Goal: Task Accomplishment & Management: Complete application form

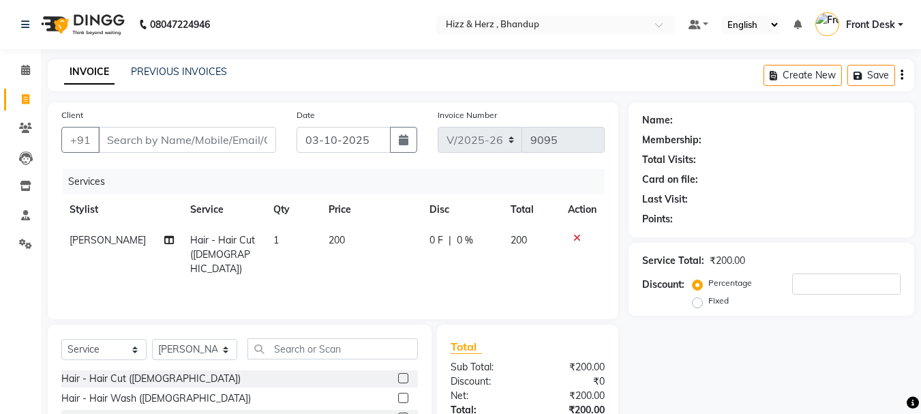
select select "629"
select select "service"
click at [575, 234] on icon at bounding box center [576, 238] width 7 height 10
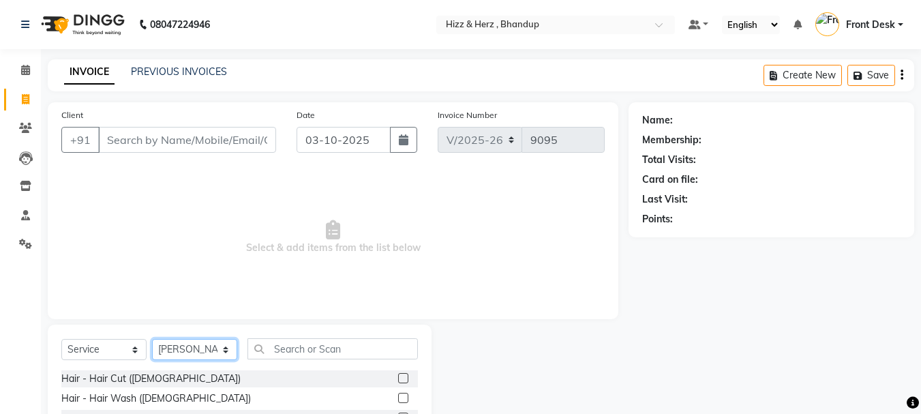
click at [211, 348] on select "Select Stylist Front Desk [PERSON_NAME] HIZZ & HERZ 2 [PERSON_NAME] [PERSON_NAM…" at bounding box center [194, 349] width 85 height 21
select select "9145"
click at [152, 339] on select "Select Stylist Front Desk [PERSON_NAME] HIZZ & HERZ 2 [PERSON_NAME] [PERSON_NAM…" at bounding box center [194, 349] width 85 height 21
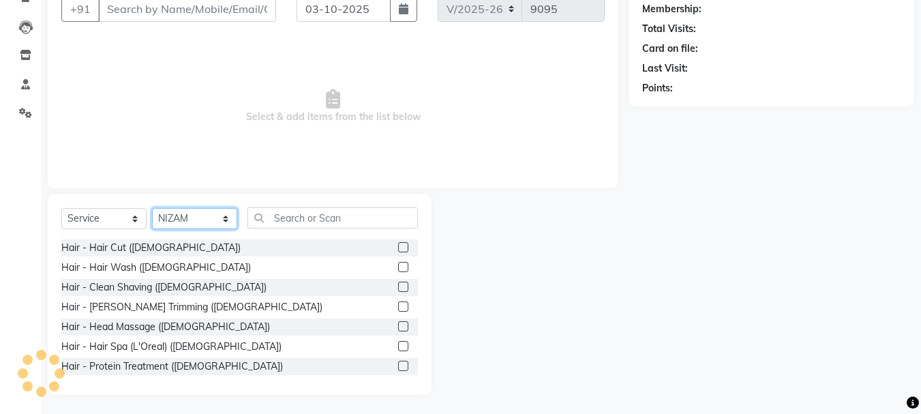
scroll to position [132, 0]
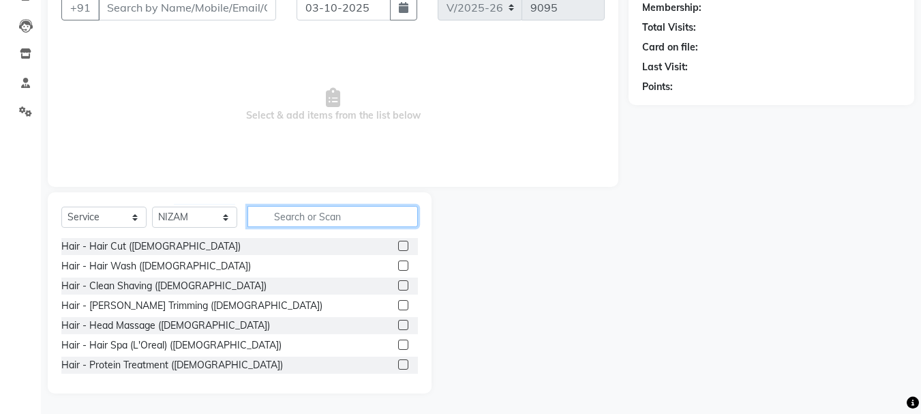
click at [298, 215] on input "text" at bounding box center [332, 216] width 170 height 21
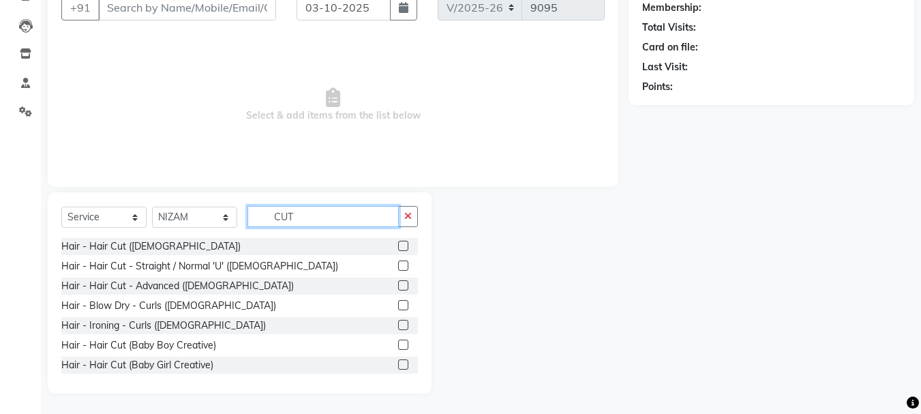
scroll to position [95, 0]
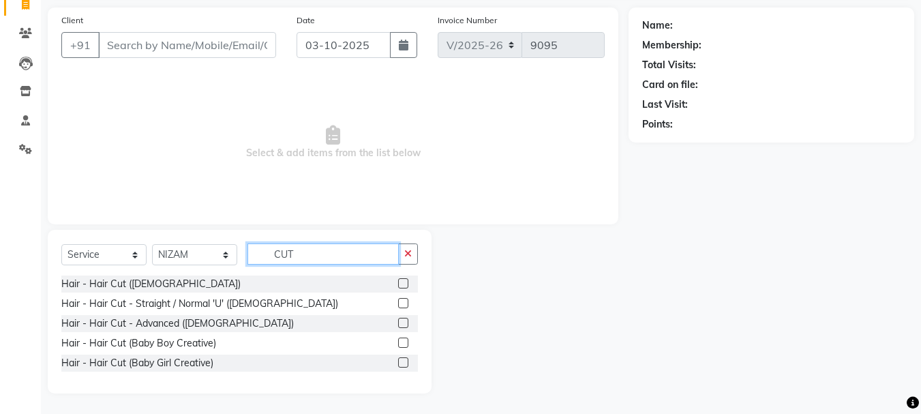
type input "CUT"
click at [401, 321] on label at bounding box center [403, 323] width 10 height 10
click at [401, 321] on input "checkbox" at bounding box center [402, 323] width 9 height 9
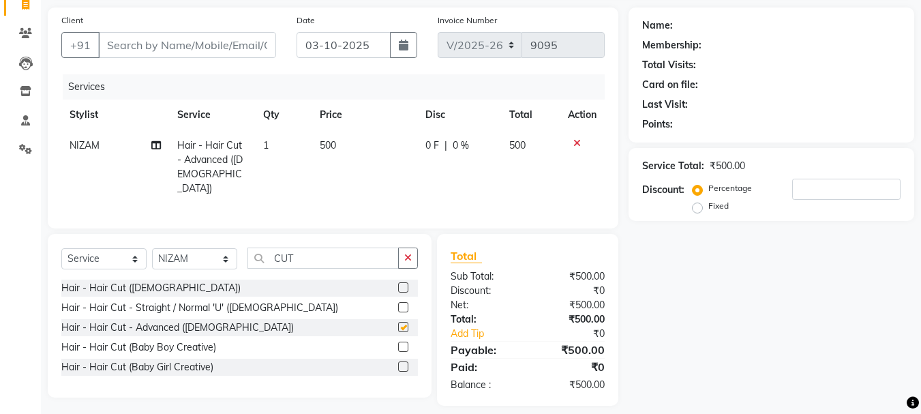
checkbox input "false"
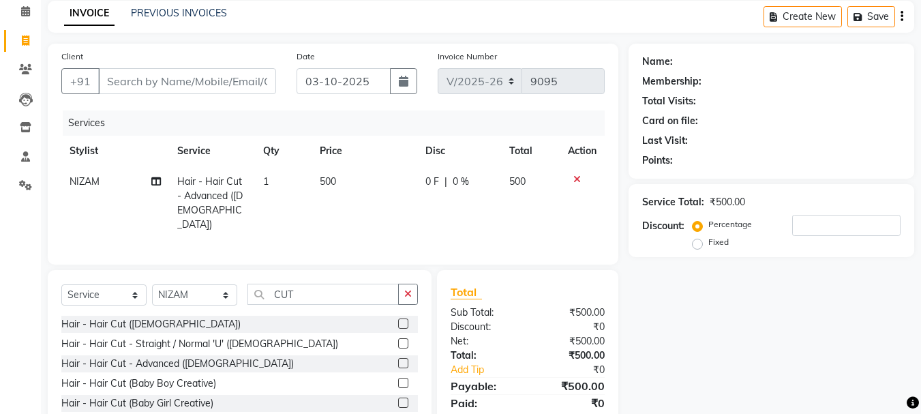
scroll to position [27, 0]
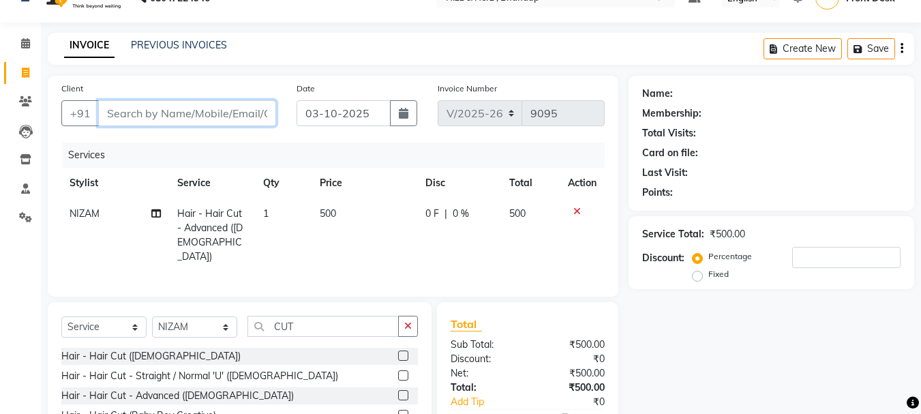
click at [212, 125] on input "Client" at bounding box center [187, 113] width 178 height 26
type input "S"
type input "0"
type input "S"
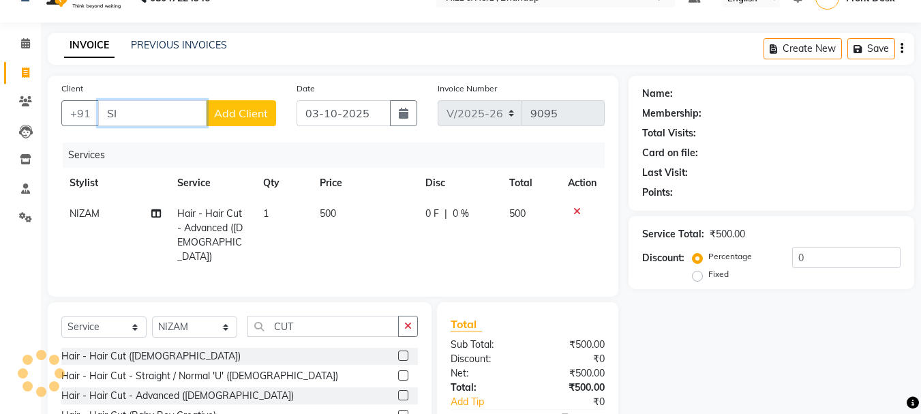
type input "S"
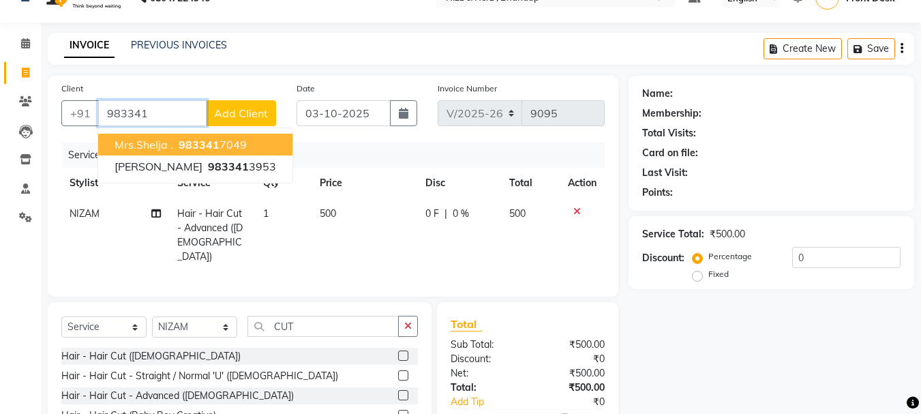
click at [224, 150] on ngb-highlight "983341 7049" at bounding box center [211, 145] width 71 height 14
type input "9833417049"
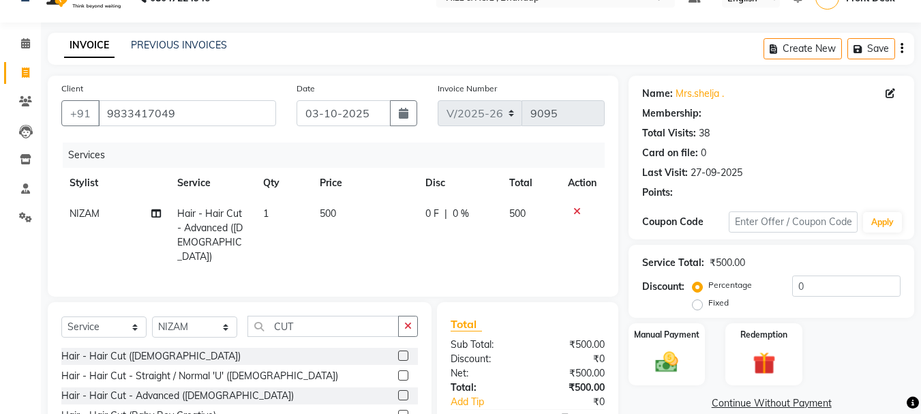
type input "20"
select select "1: Object"
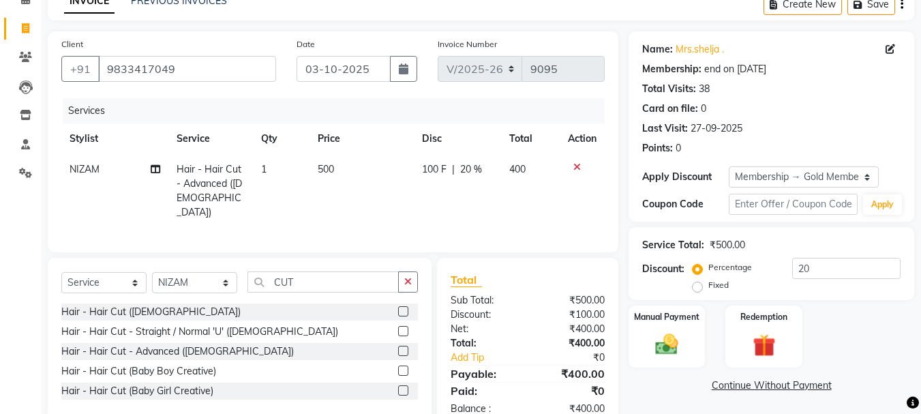
scroll to position [103, 0]
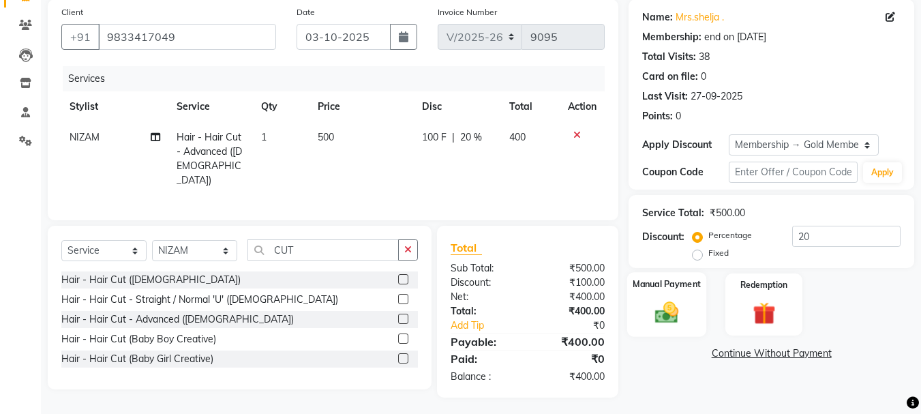
click at [668, 316] on img at bounding box center [666, 312] width 38 height 27
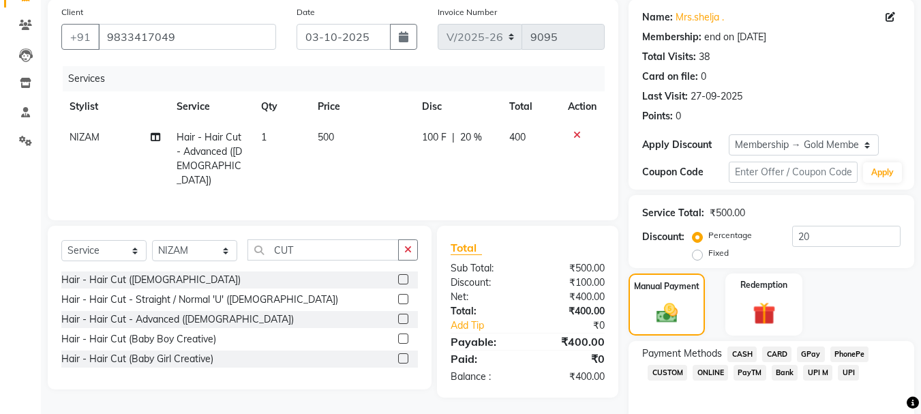
click at [737, 353] on span "CASH" at bounding box center [741, 354] width 29 height 16
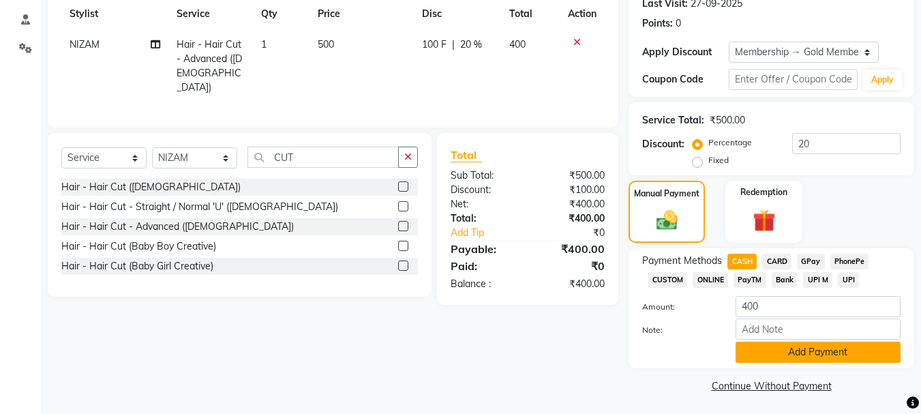
scroll to position [198, 0]
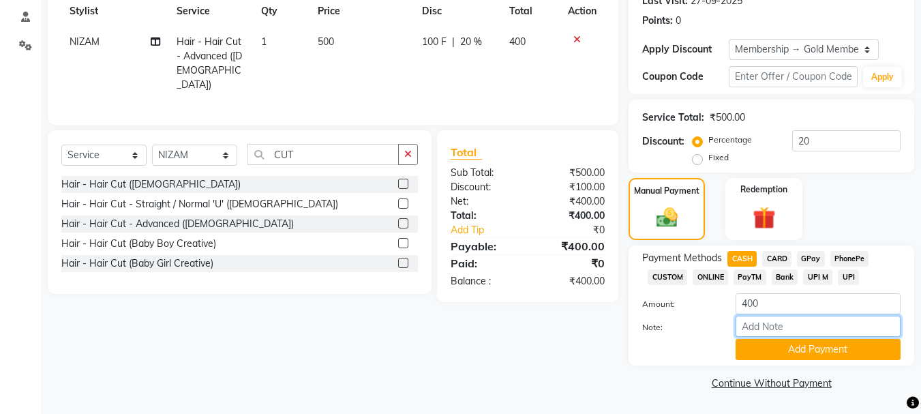
click at [814, 337] on input "Note:" at bounding box center [817, 326] width 165 height 21
type input "USE WALLET"
click at [793, 346] on button "Add Payment" at bounding box center [817, 349] width 165 height 21
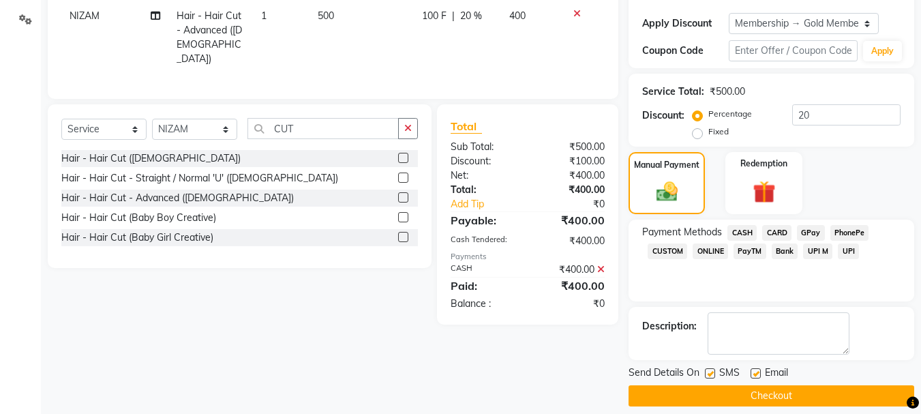
scroll to position [237, 0]
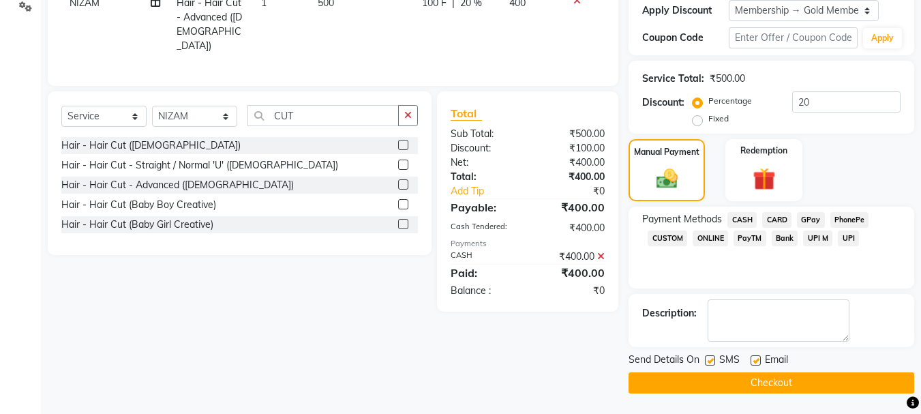
click at [797, 382] on button "Checkout" at bounding box center [771, 382] width 286 height 21
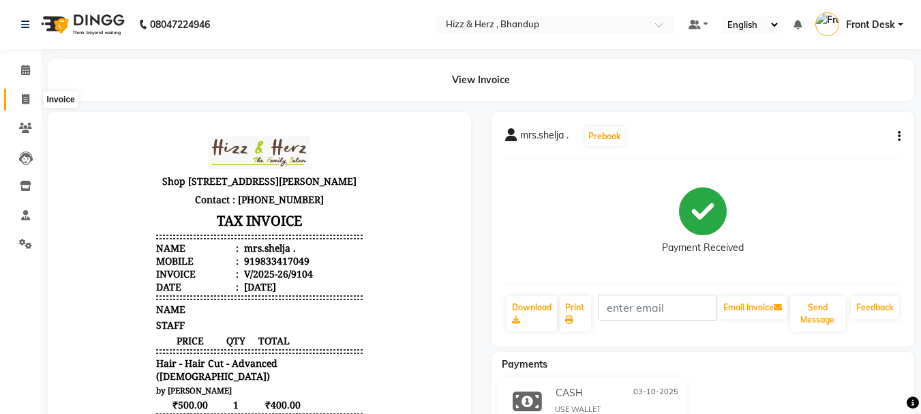
click at [23, 102] on icon at bounding box center [25, 99] width 7 height 10
select select "service"
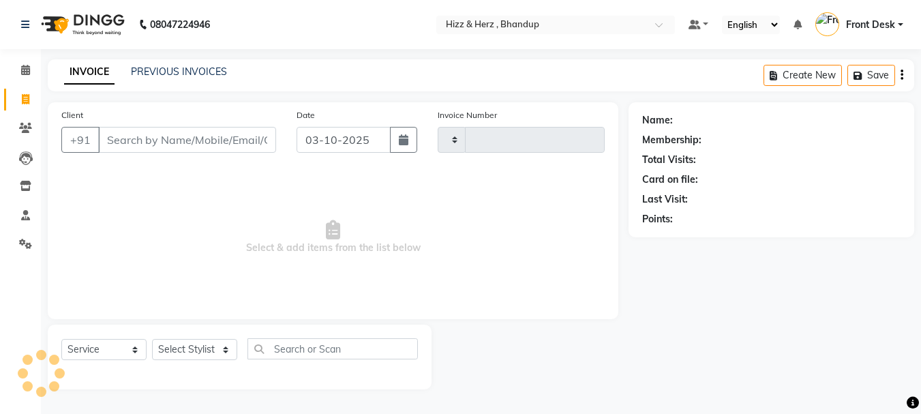
type input "9105"
select select "629"
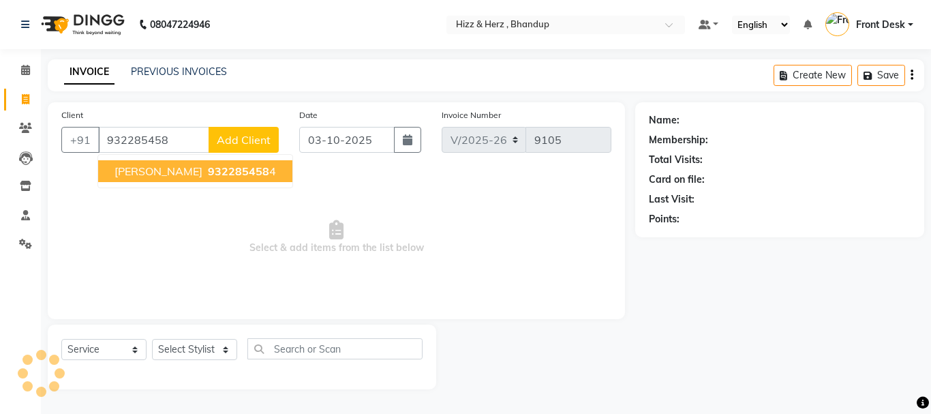
click at [188, 170] on span "MRS. SMITA VALASE" at bounding box center [158, 171] width 88 height 14
type input "9322854584"
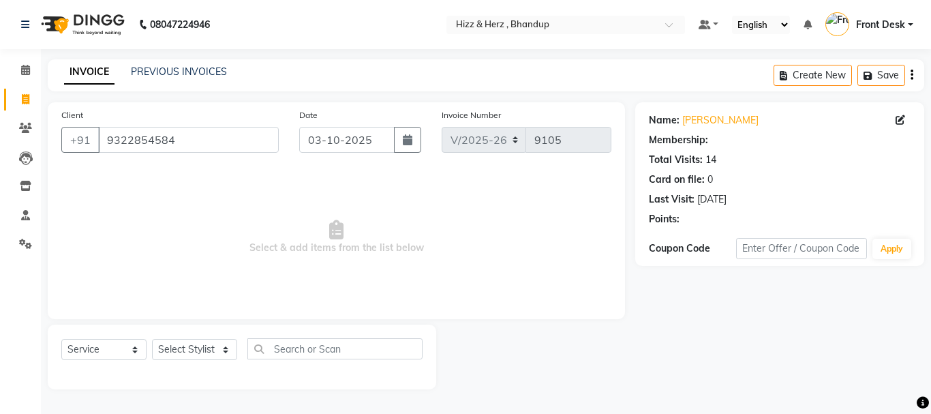
select select "1: Object"
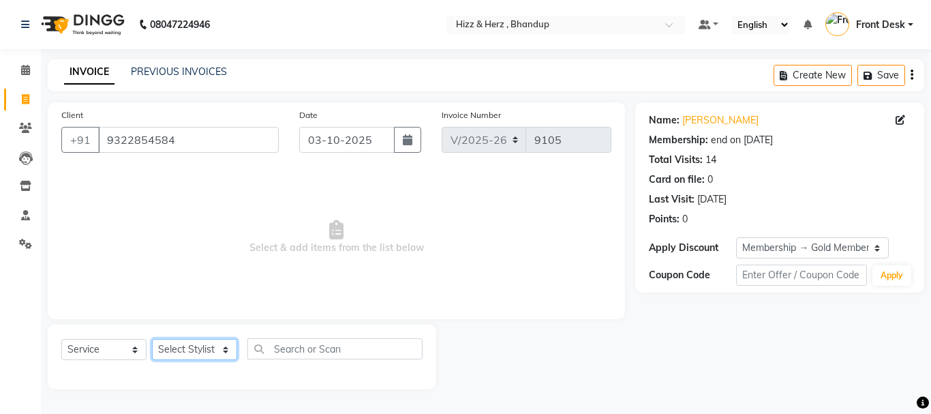
click at [218, 356] on select "Select Stylist Front Desk [PERSON_NAME] HIZZ & HERZ 2 [PERSON_NAME] [PERSON_NAM…" at bounding box center [194, 349] width 85 height 21
click at [152, 339] on select "Select Stylist Front Desk [PERSON_NAME] HIZZ & HERZ 2 [PERSON_NAME] [PERSON_NAM…" at bounding box center [194, 349] width 85 height 21
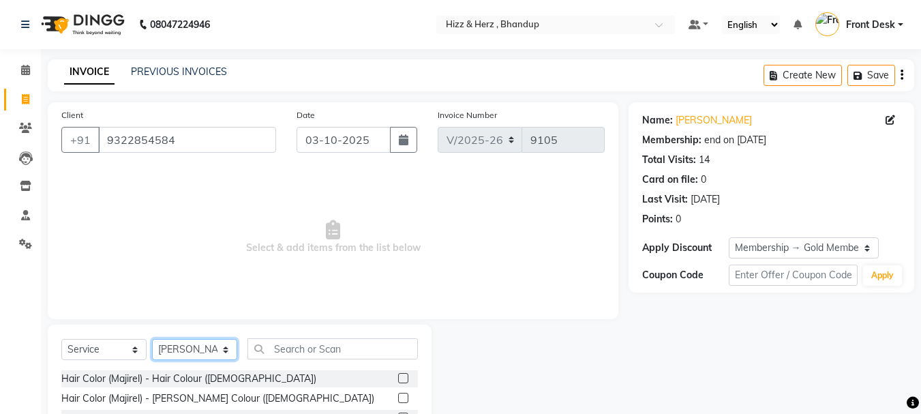
click at [194, 343] on select "Select Stylist Front Desk [PERSON_NAME] HIZZ & HERZ 2 [PERSON_NAME] [PERSON_NAM…" at bounding box center [194, 349] width 85 height 21
select select "24394"
click at [152, 339] on select "Select Stylist Front Desk [PERSON_NAME] HIZZ & HERZ 2 [PERSON_NAME] [PERSON_NAM…" at bounding box center [194, 349] width 85 height 21
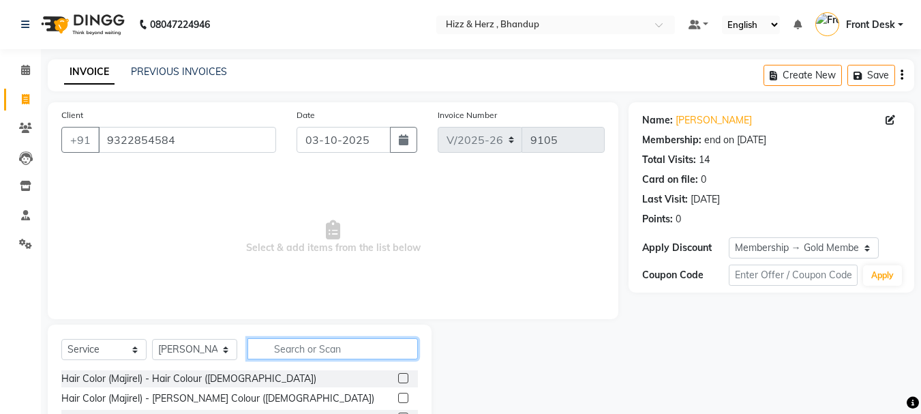
click at [301, 349] on input "text" at bounding box center [332, 348] width 170 height 21
type input "THR"
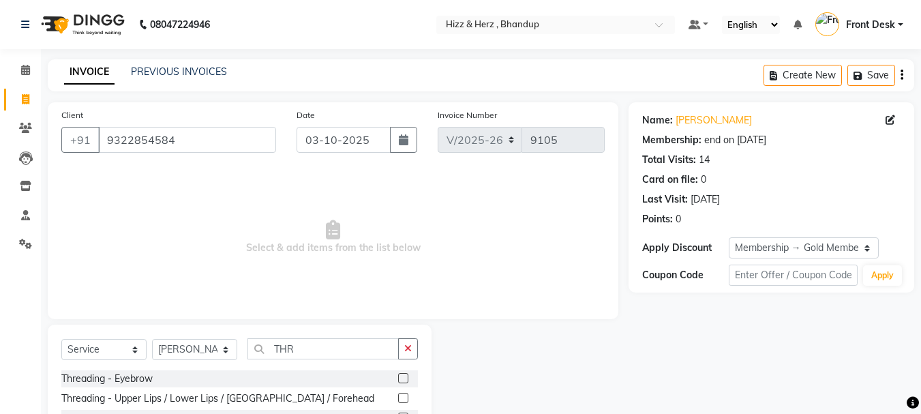
click at [401, 377] on label at bounding box center [403, 378] width 10 height 10
click at [401, 377] on input "checkbox" at bounding box center [402, 378] width 9 height 9
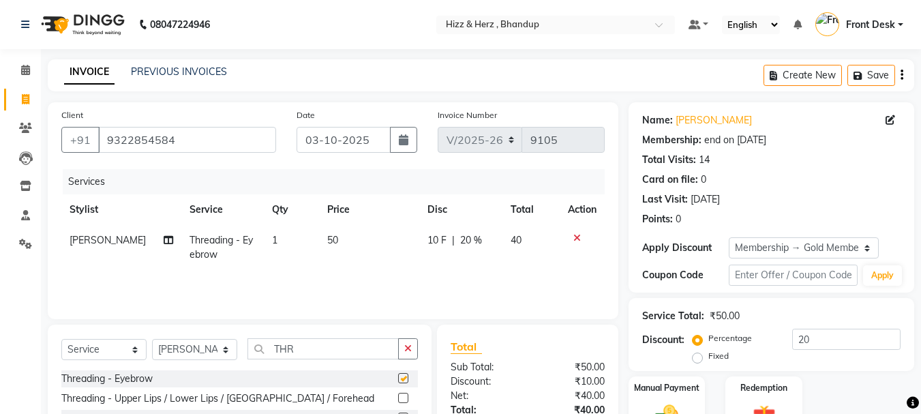
checkbox input "false"
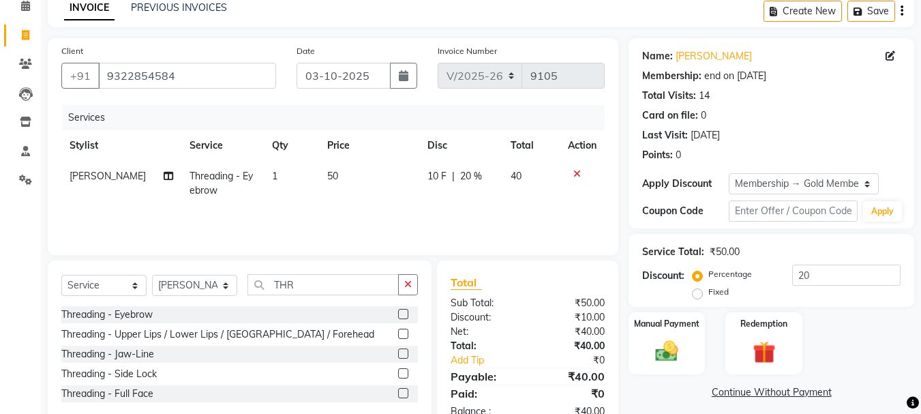
scroll to position [103, 0]
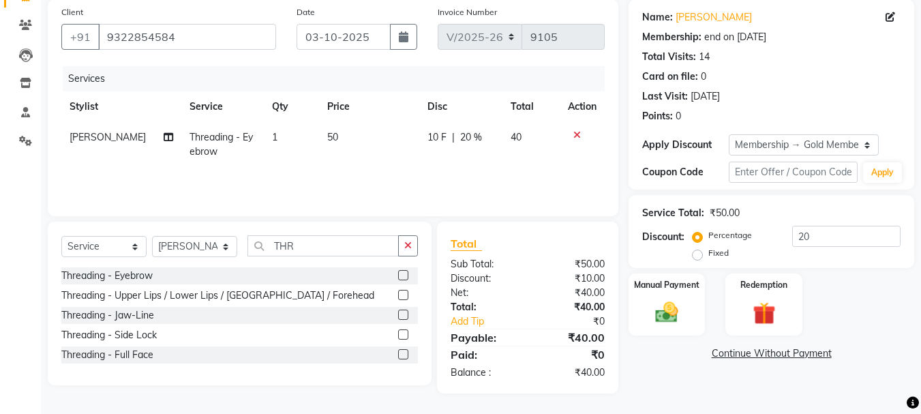
click at [406, 297] on label at bounding box center [403, 295] width 10 height 10
click at [406, 297] on input "checkbox" at bounding box center [402, 295] width 9 height 9
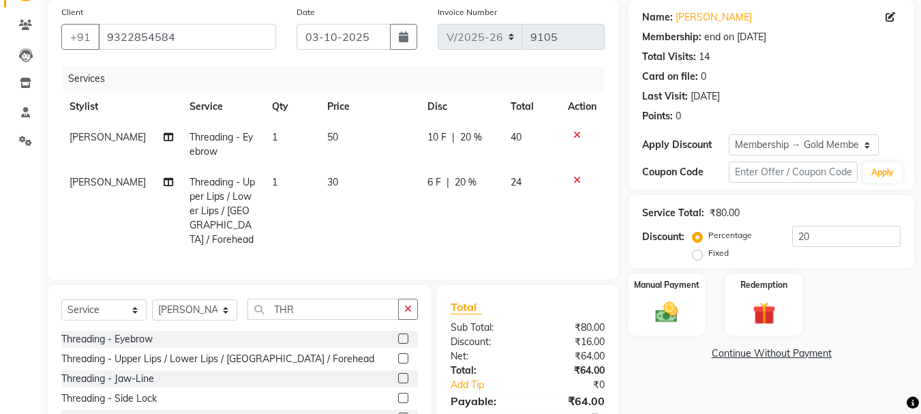
click at [401, 355] on label at bounding box center [403, 358] width 10 height 10
click at [401, 355] on input "checkbox" at bounding box center [402, 358] width 9 height 9
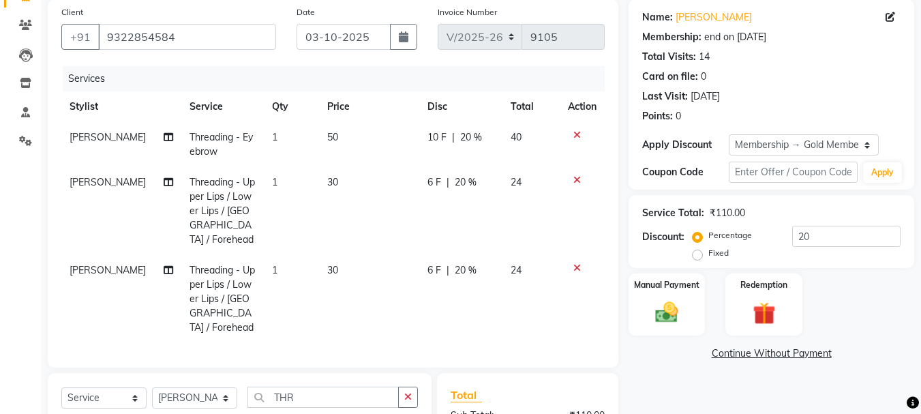
checkbox input "false"
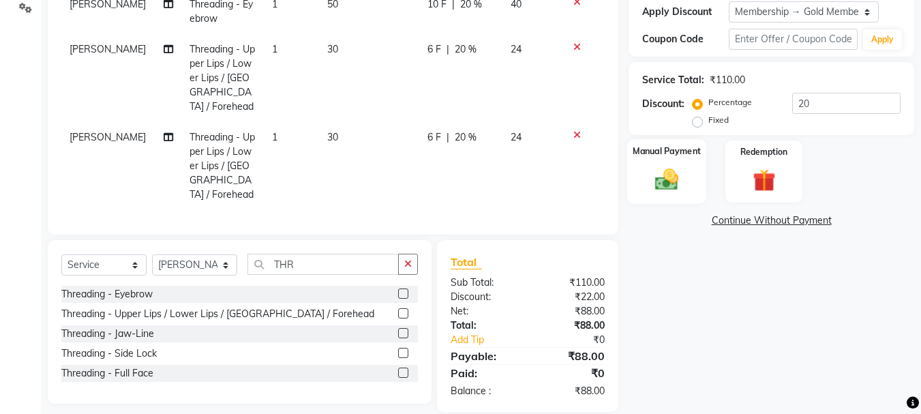
click at [669, 170] on img at bounding box center [666, 179] width 38 height 27
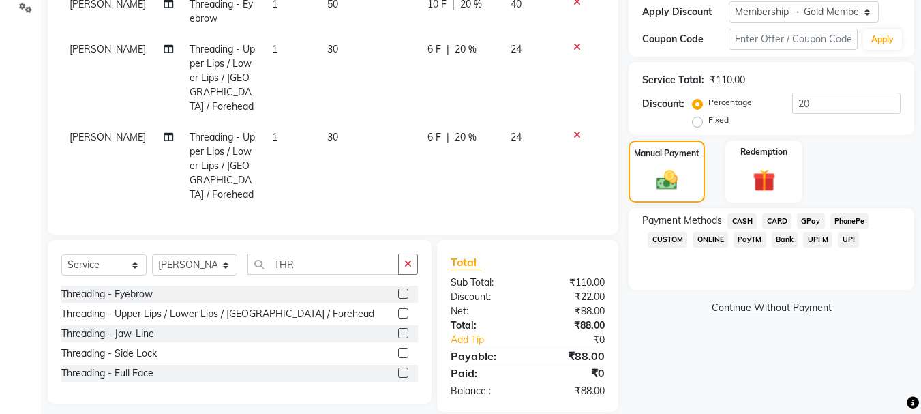
click at [806, 219] on span "GPay" at bounding box center [811, 221] width 28 height 16
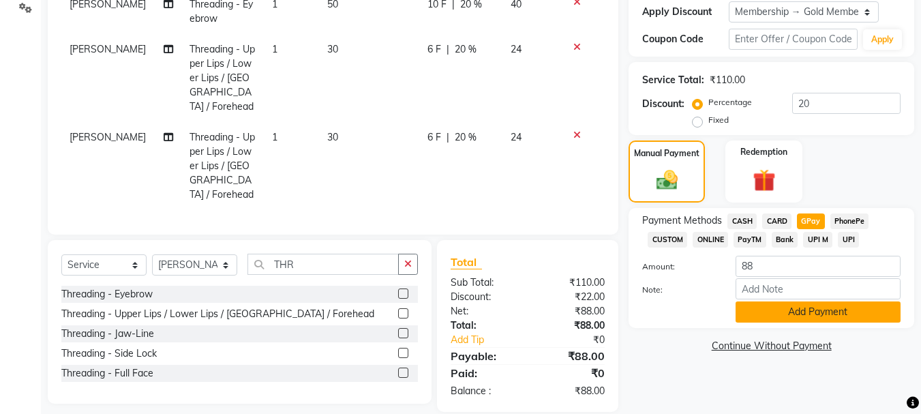
click at [818, 305] on button "Add Payment" at bounding box center [817, 311] width 165 height 21
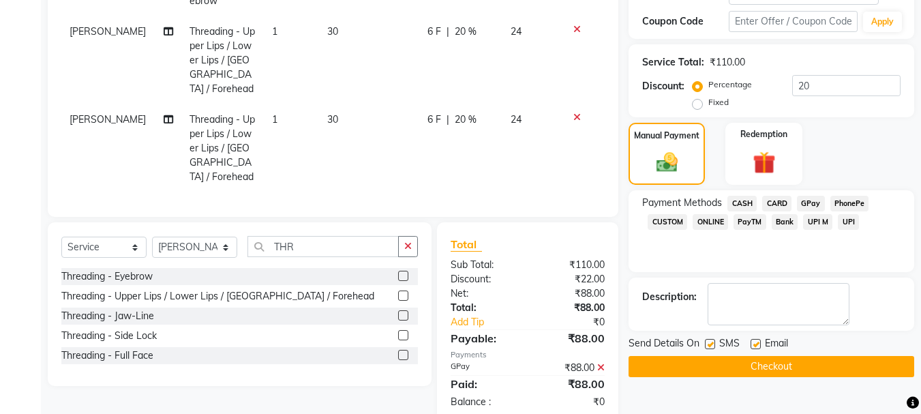
scroll to position [264, 0]
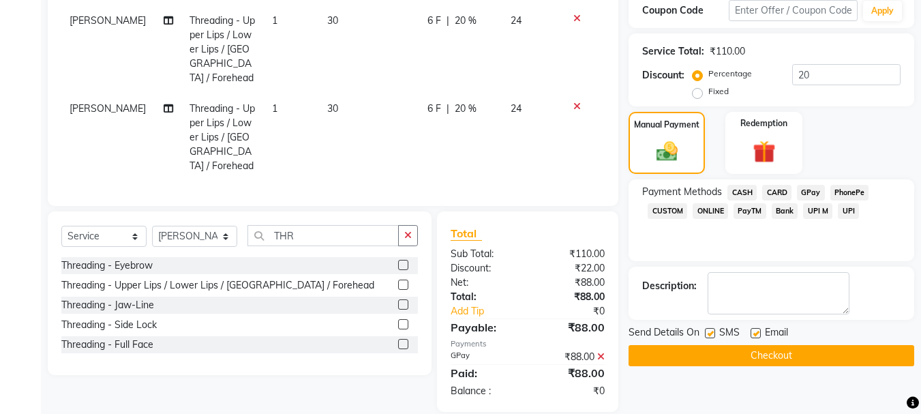
click at [817, 348] on button "Checkout" at bounding box center [771, 355] width 286 height 21
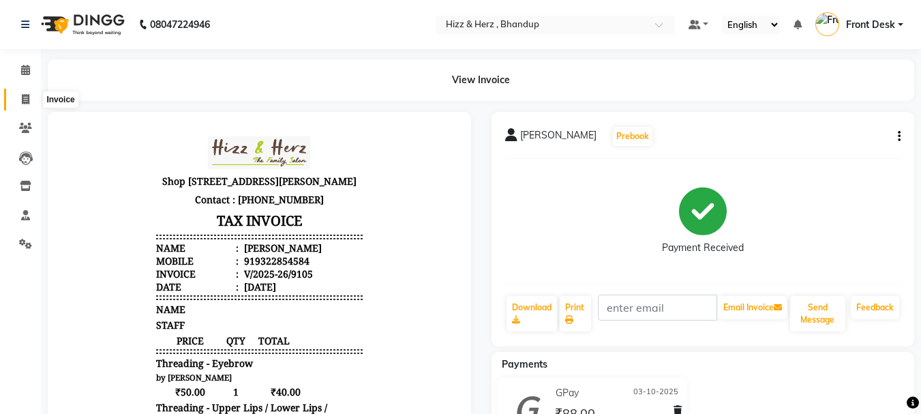
click at [18, 100] on span at bounding box center [26, 100] width 24 height 16
select select "service"
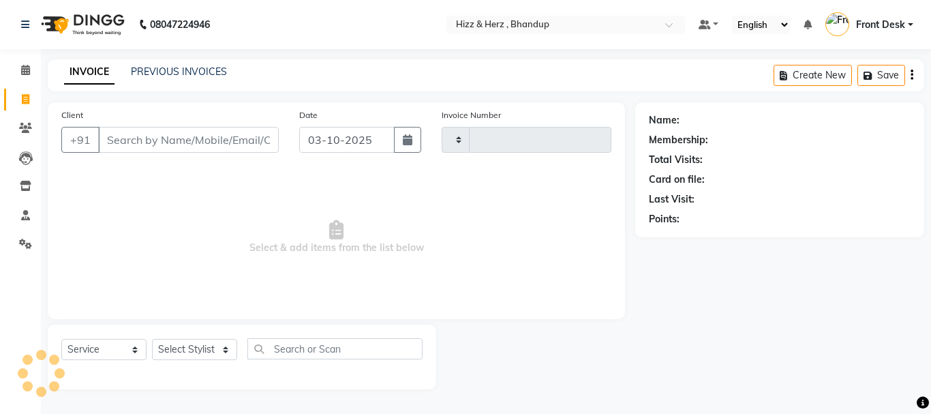
type input "9106"
select select "629"
click at [210, 358] on select "Select Stylist" at bounding box center [194, 349] width 85 height 21
select select "9146"
click at [152, 339] on select "Select Stylist Front Desk [PERSON_NAME] HIZZ & HERZ 2 [PERSON_NAME] [PERSON_NAM…" at bounding box center [194, 349] width 85 height 21
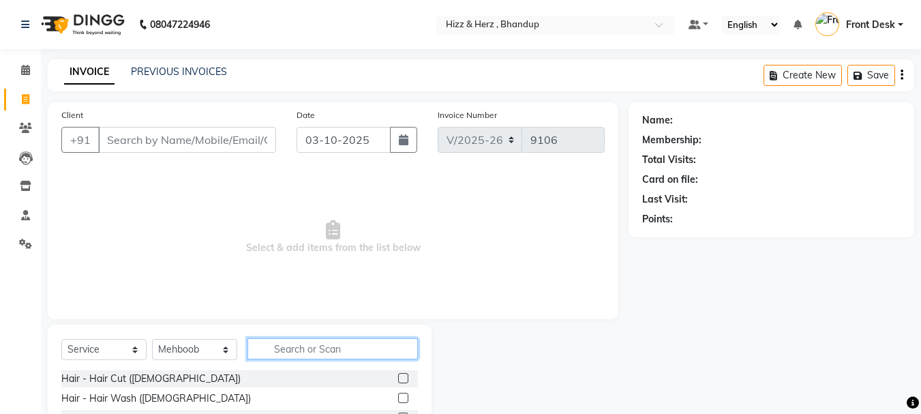
click at [325, 339] on input "text" at bounding box center [332, 348] width 170 height 21
type input "BLOW"
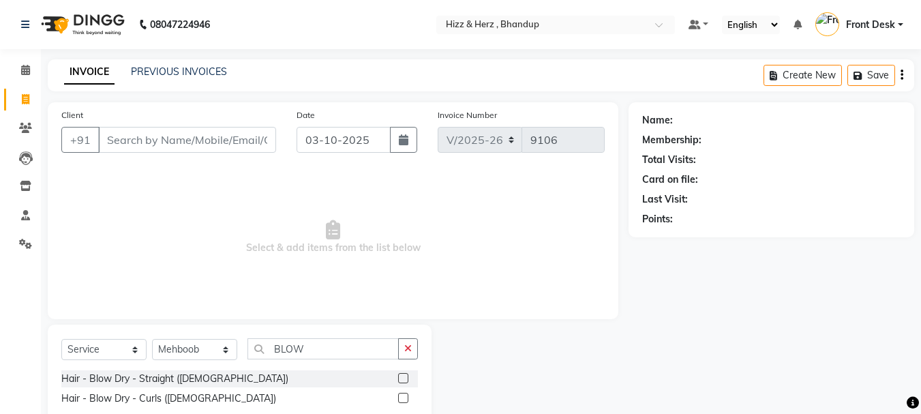
click at [403, 378] on label at bounding box center [403, 378] width 10 height 10
click at [403, 378] on input "checkbox" at bounding box center [402, 378] width 9 height 9
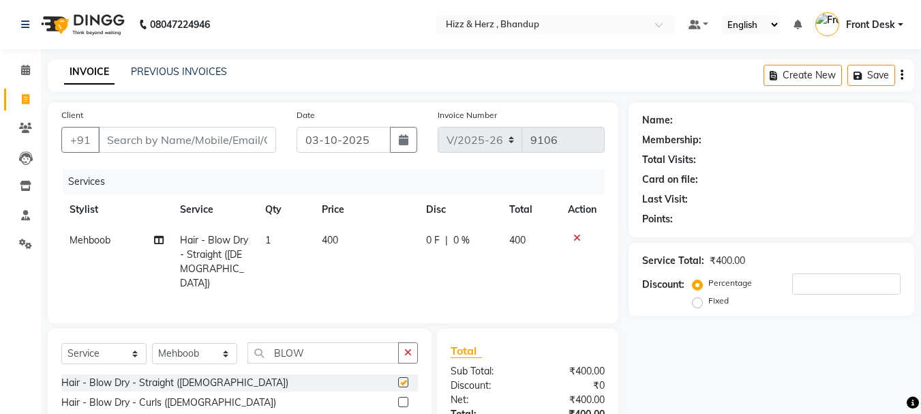
checkbox input "false"
click at [197, 143] on input "Client" at bounding box center [187, 140] width 178 height 26
type input "9"
type input "0"
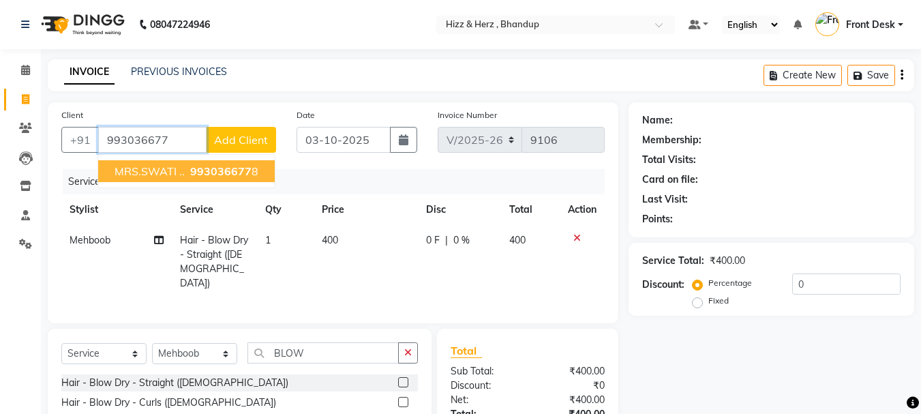
click at [235, 168] on span "993036677" at bounding box center [220, 171] width 61 height 14
type input "9930366778"
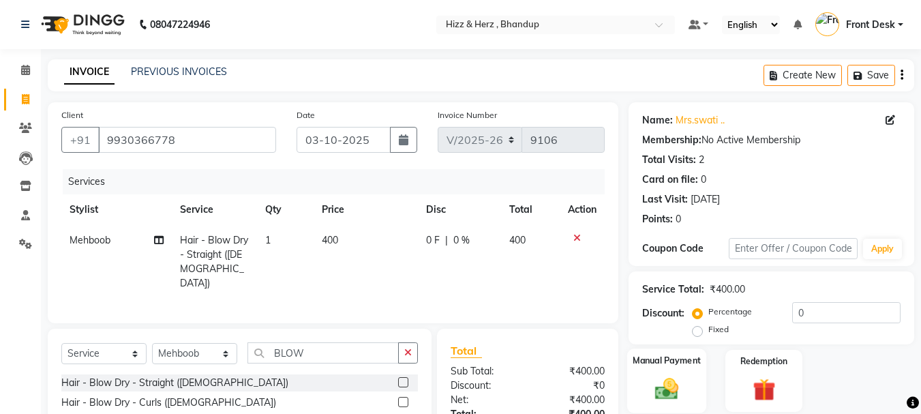
click at [672, 383] on img at bounding box center [666, 388] width 38 height 27
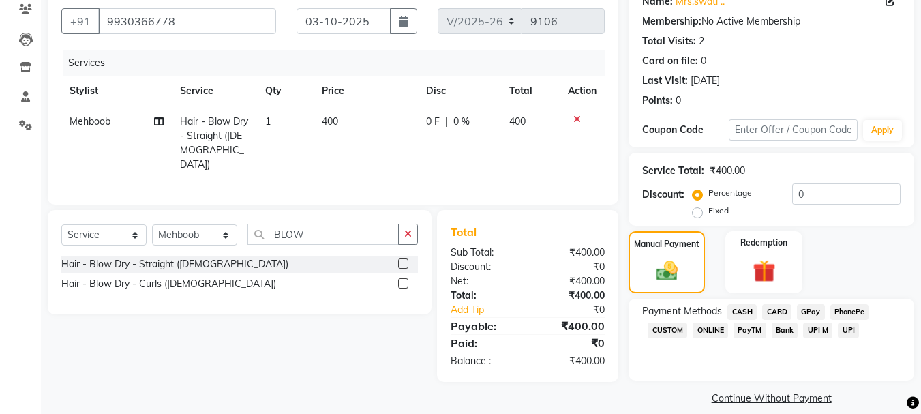
scroll to position [134, 0]
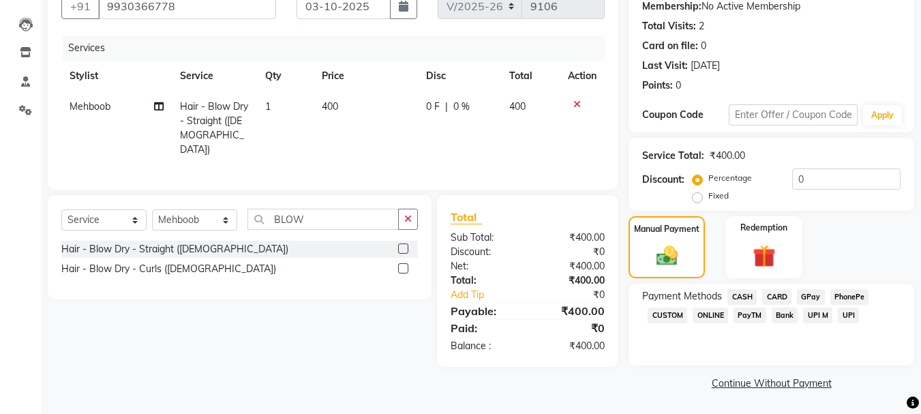
click at [352, 105] on td "400" at bounding box center [365, 128] width 104 height 74
select select "9146"
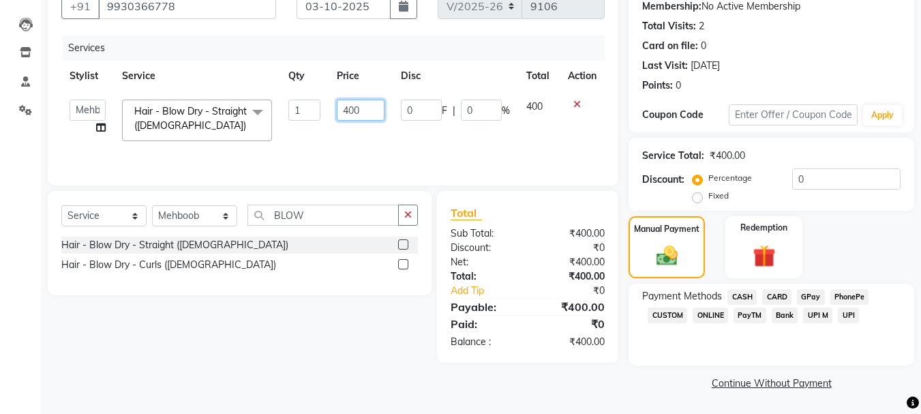
click at [348, 106] on input "400" at bounding box center [360, 110] width 47 height 21
type input "500"
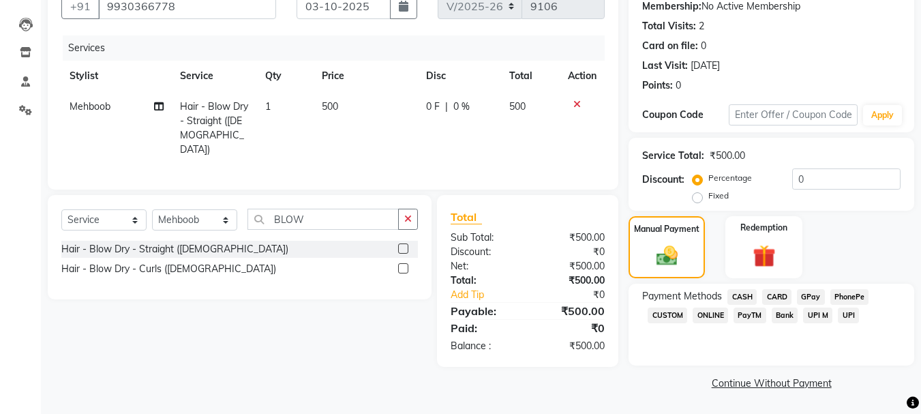
click at [814, 296] on span "GPay" at bounding box center [811, 297] width 28 height 16
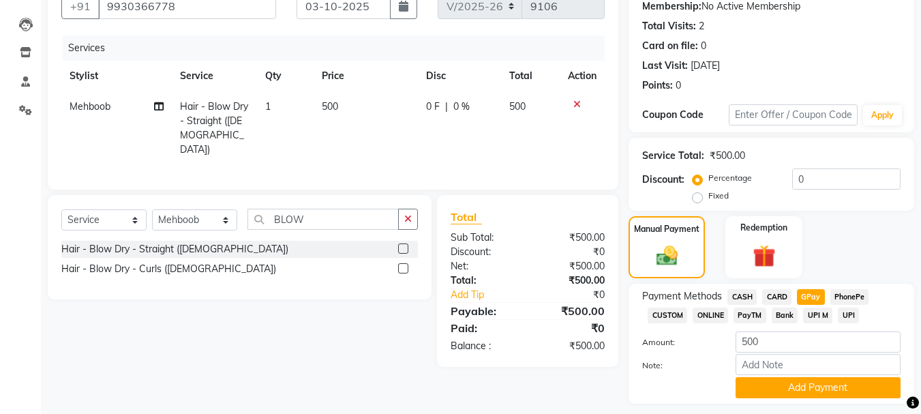
scroll to position [172, 0]
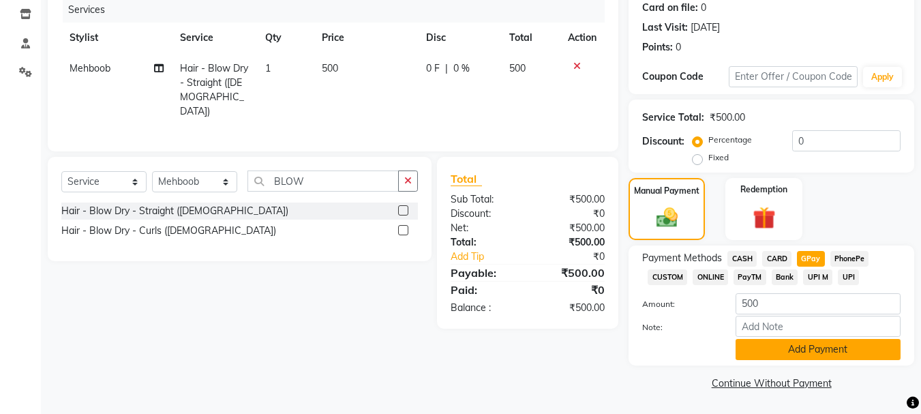
click at [806, 348] on button "Add Payment" at bounding box center [817, 349] width 165 height 21
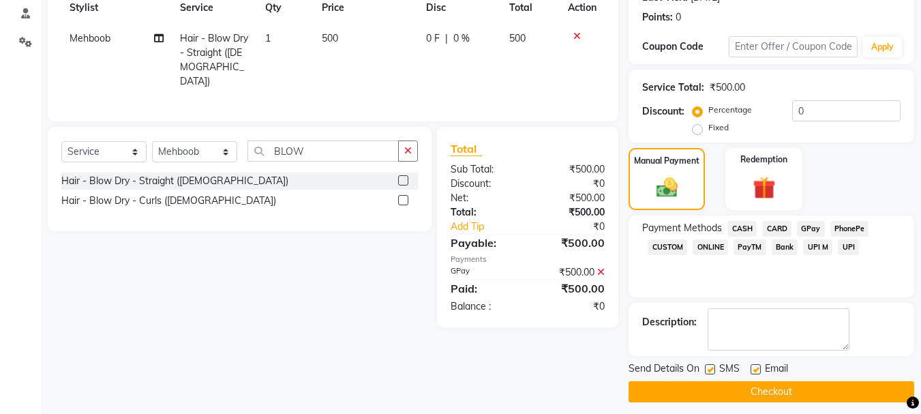
scroll to position [211, 0]
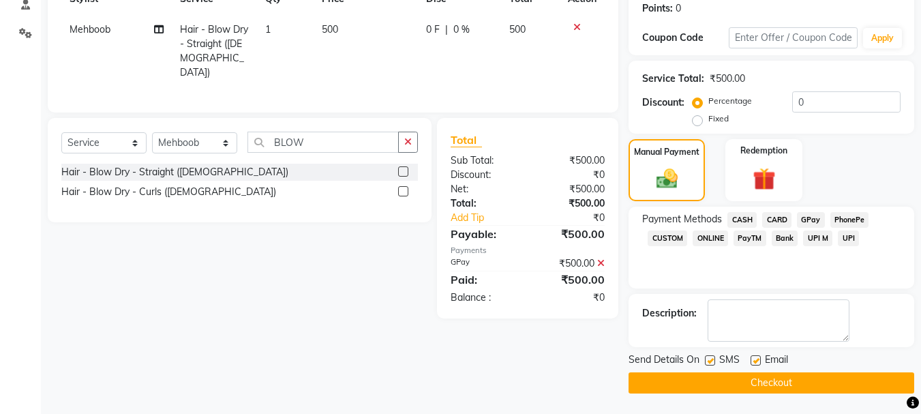
click at [854, 387] on button "Checkout" at bounding box center [771, 382] width 286 height 21
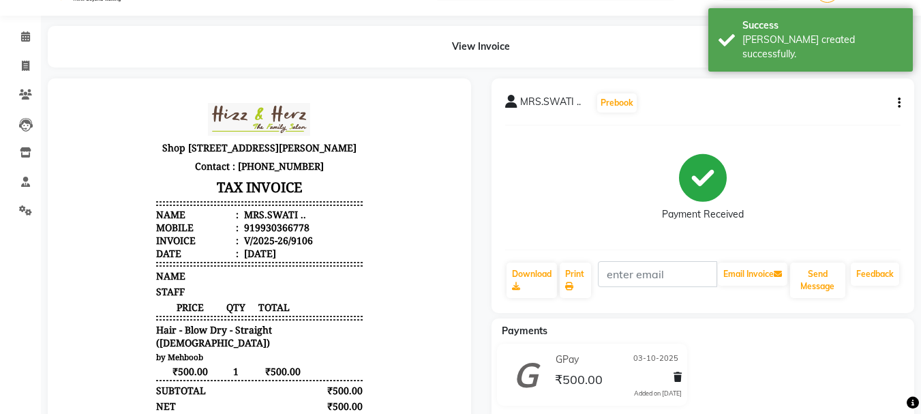
scroll to position [68, 0]
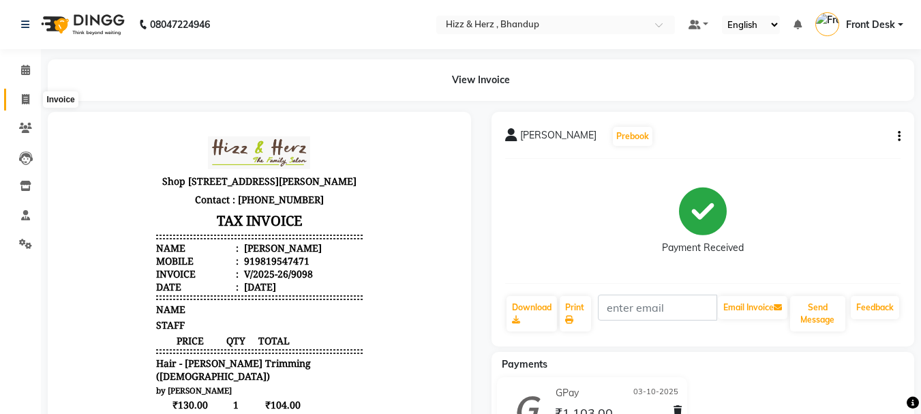
click at [29, 102] on icon at bounding box center [25, 99] width 7 height 10
select select "629"
select select "service"
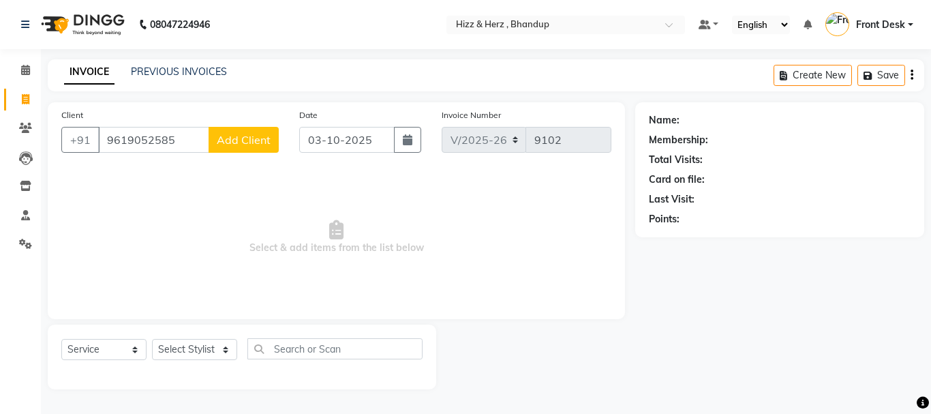
type input "9619052585"
click at [254, 140] on span "Add Client" at bounding box center [244, 140] width 54 height 14
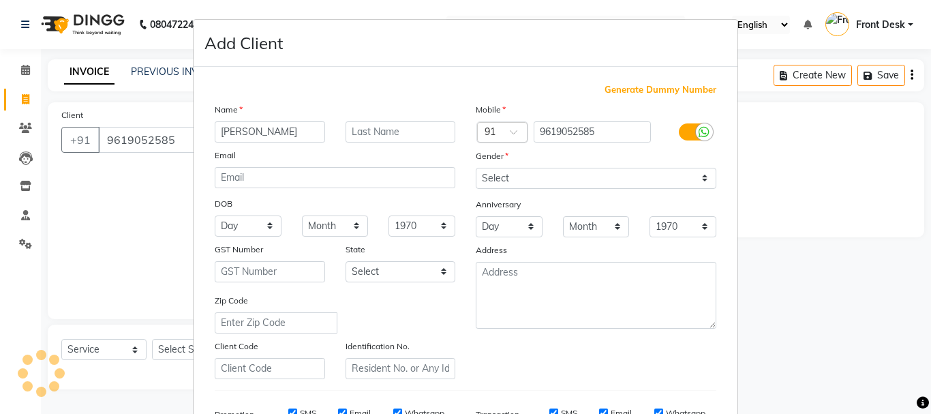
type input "[PERSON_NAME]"
click at [357, 134] on input "text" at bounding box center [401, 131] width 110 height 21
type input "KHATRI"
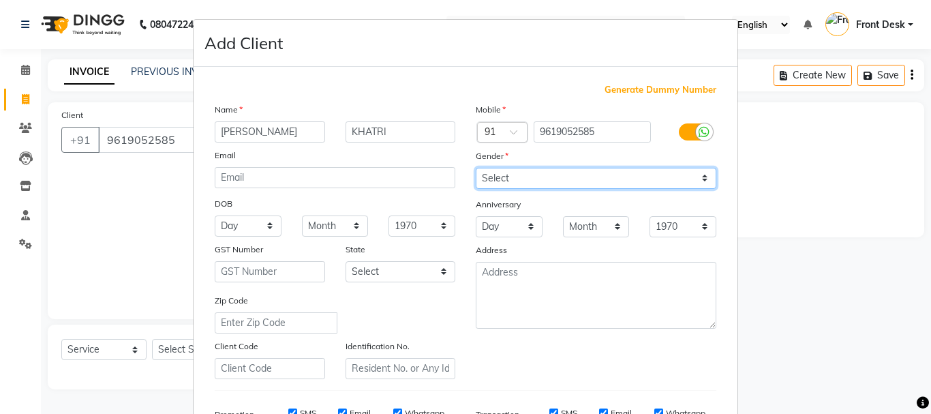
click at [527, 177] on select "Select [DEMOGRAPHIC_DATA] [DEMOGRAPHIC_DATA] Other Prefer Not To Say" at bounding box center [596, 178] width 241 height 21
select select "[DEMOGRAPHIC_DATA]"
click at [476, 168] on select "Select [DEMOGRAPHIC_DATA] [DEMOGRAPHIC_DATA] Other Prefer Not To Say" at bounding box center [596, 178] width 241 height 21
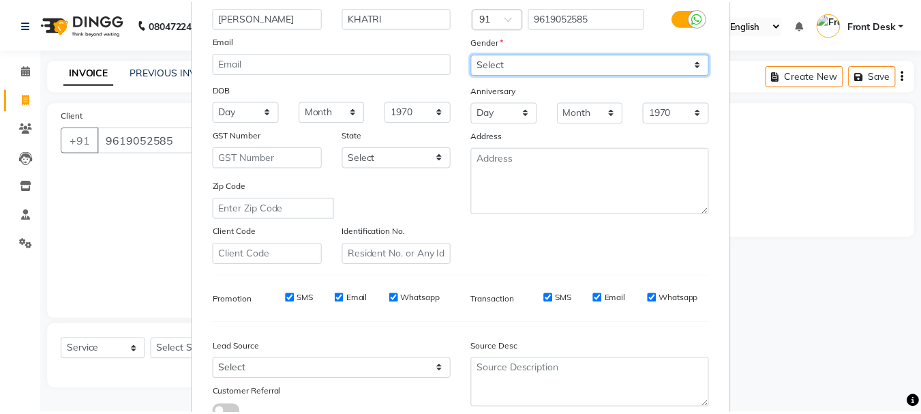
scroll to position [215, 0]
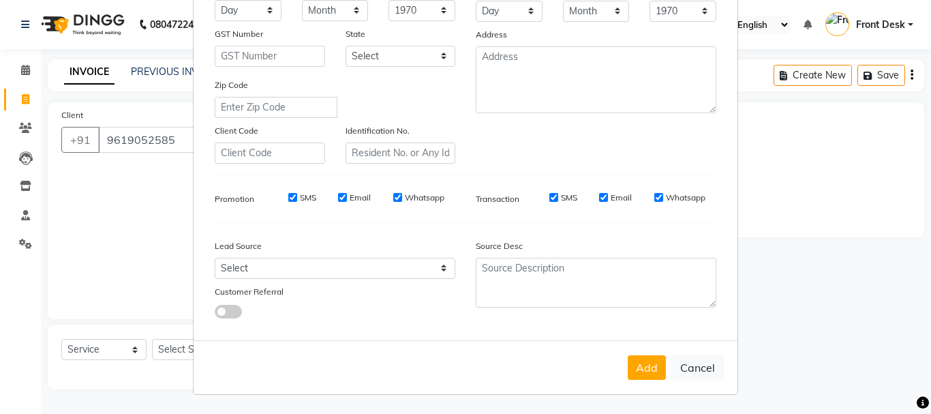
click at [615, 357] on div "Add Cancel" at bounding box center [466, 367] width 544 height 54
click at [632, 367] on button "Add" at bounding box center [647, 367] width 38 height 25
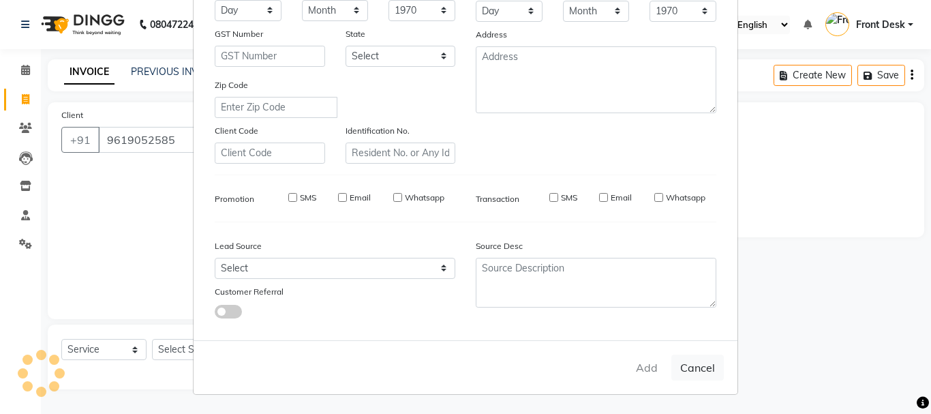
select select
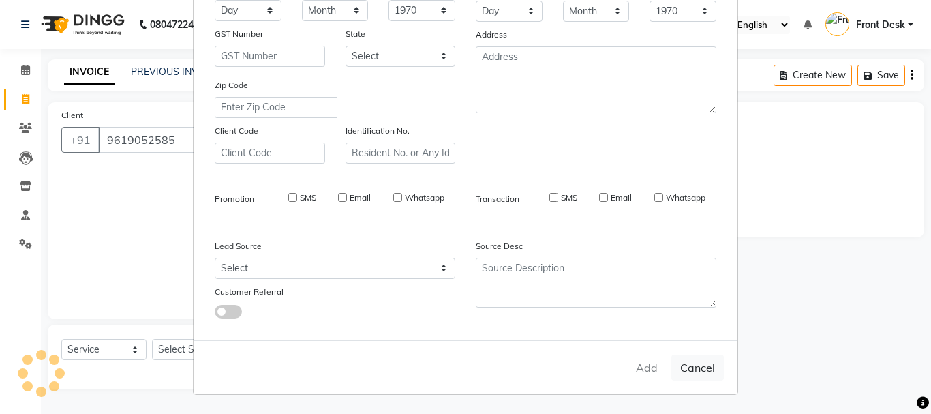
select select
checkbox input "false"
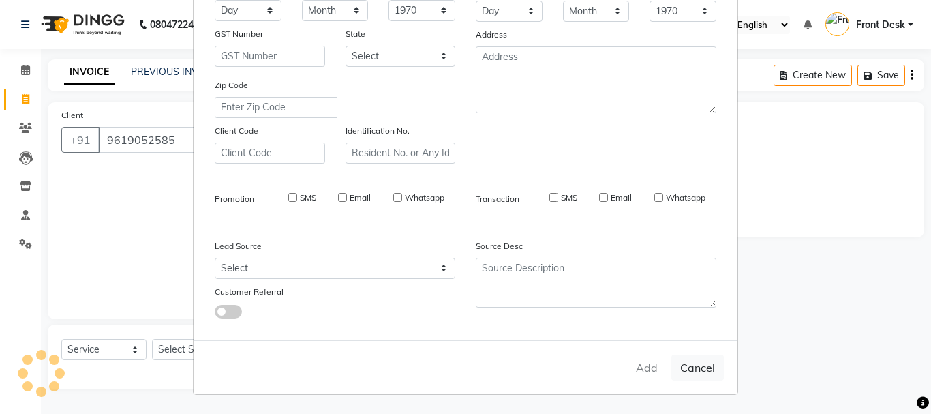
checkbox input "false"
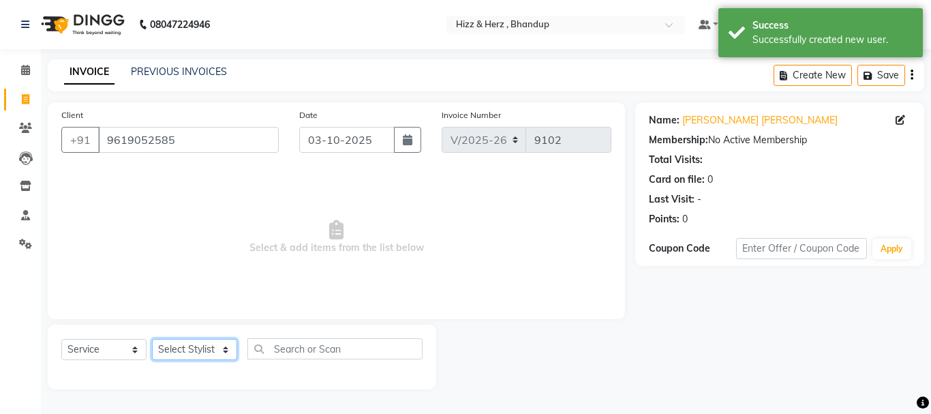
click at [192, 351] on select "Select Stylist Front Desk [PERSON_NAME] HIZZ & HERZ 2 [PERSON_NAME] [PERSON_NAM…" at bounding box center [194, 349] width 85 height 21
select select "24394"
click at [152, 339] on select "Select Stylist Front Desk [PERSON_NAME] HIZZ & HERZ 2 [PERSON_NAME] [PERSON_NAM…" at bounding box center [194, 349] width 85 height 21
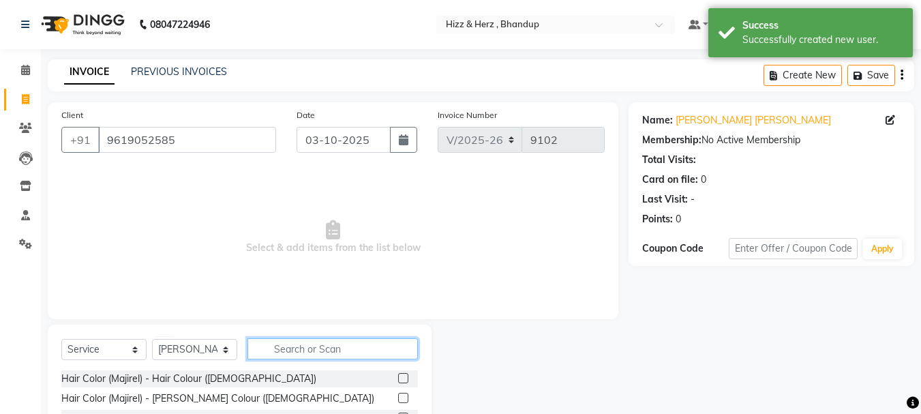
click at [292, 341] on input "text" at bounding box center [332, 348] width 170 height 21
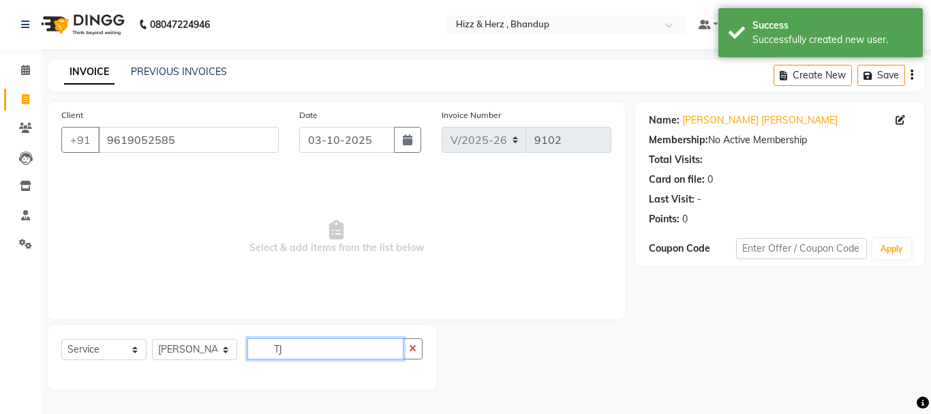
type input "T"
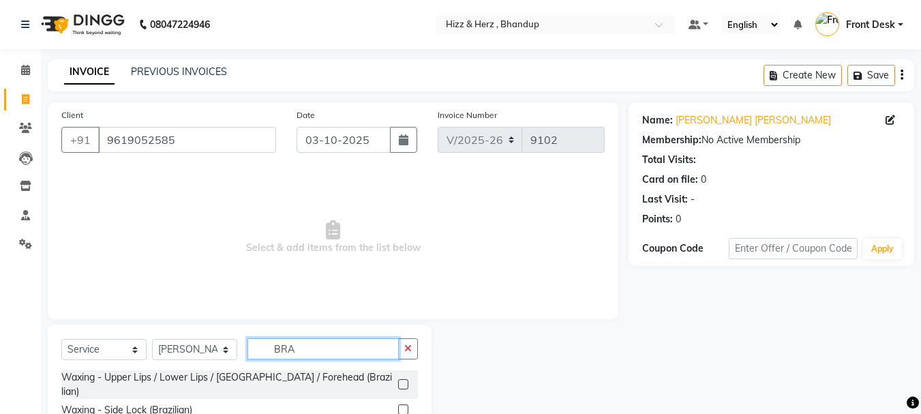
scroll to position [132, 0]
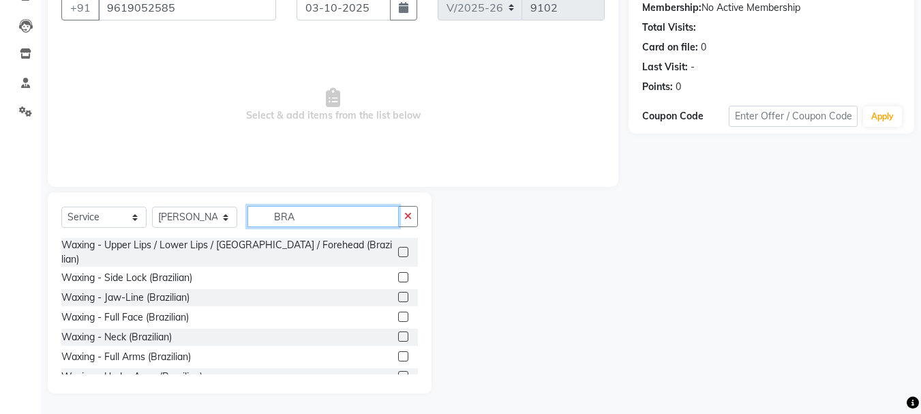
type input "BRA"
click at [398, 247] on label at bounding box center [403, 252] width 10 height 10
click at [398, 248] on input "checkbox" at bounding box center [402, 252] width 9 height 9
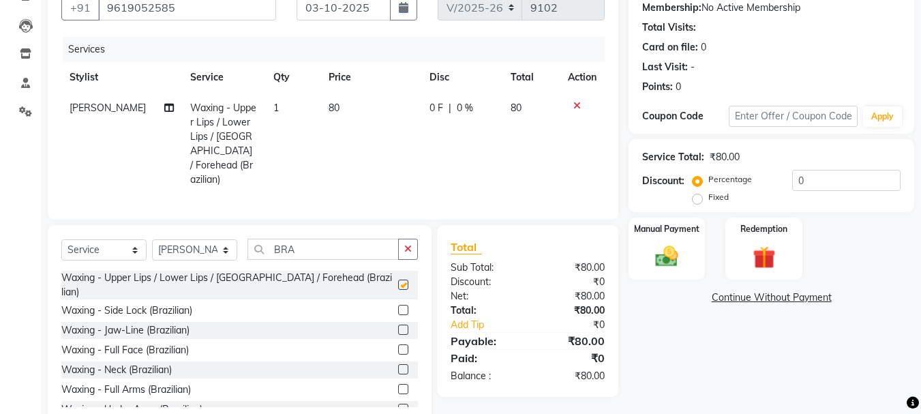
checkbox input "false"
click at [657, 250] on img at bounding box center [666, 256] width 38 height 27
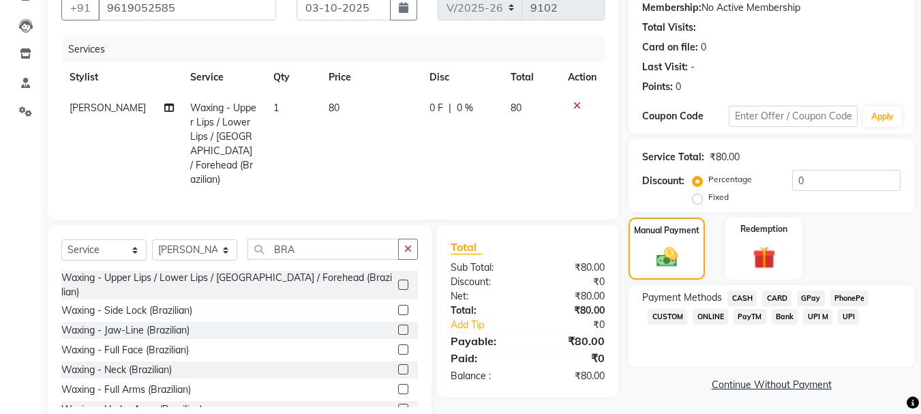
click at [744, 294] on span "CASH" at bounding box center [741, 298] width 29 height 16
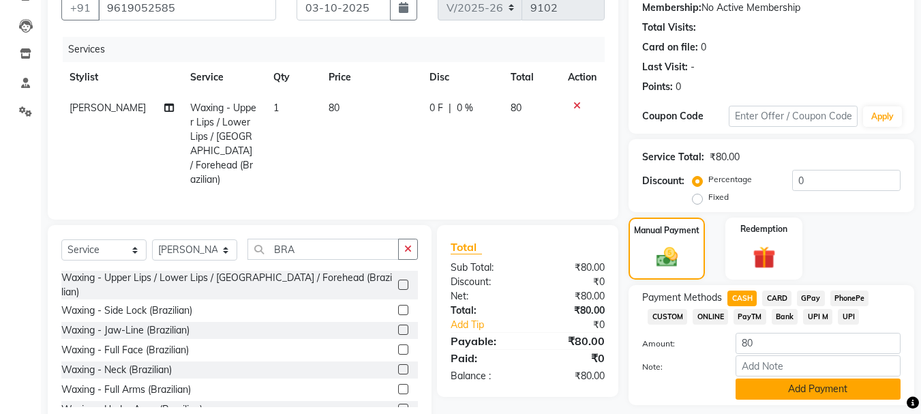
click at [861, 391] on button "Add Payment" at bounding box center [817, 388] width 165 height 21
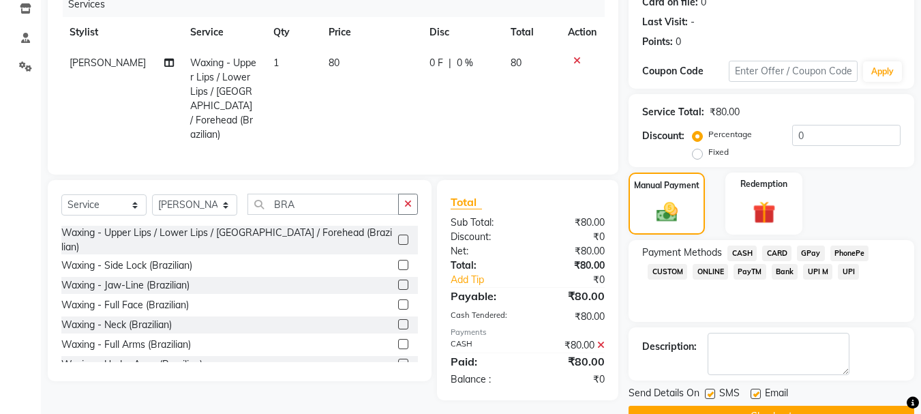
scroll to position [211, 0]
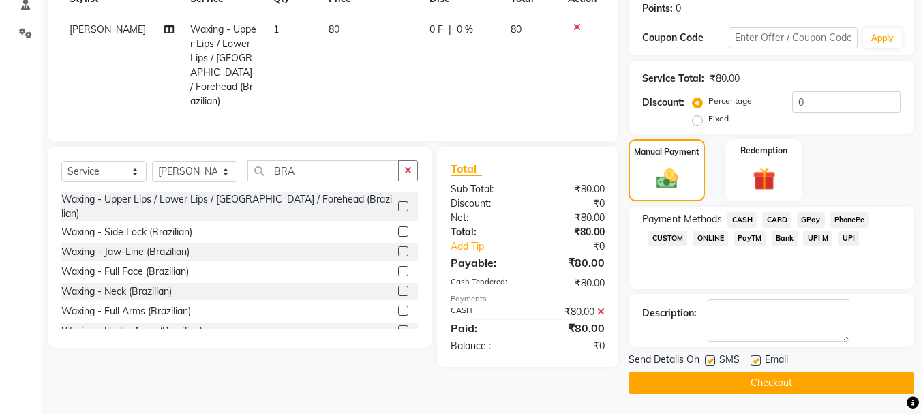
click at [822, 388] on button "Checkout" at bounding box center [771, 382] width 286 height 21
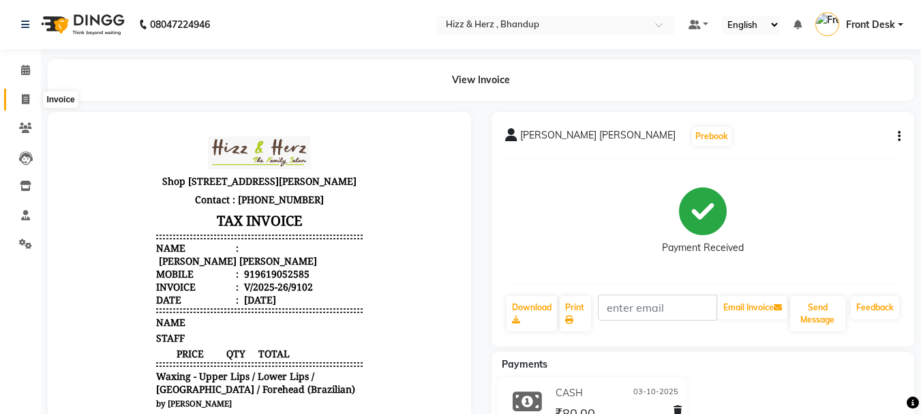
click at [24, 102] on icon at bounding box center [25, 99] width 7 height 10
select select "service"
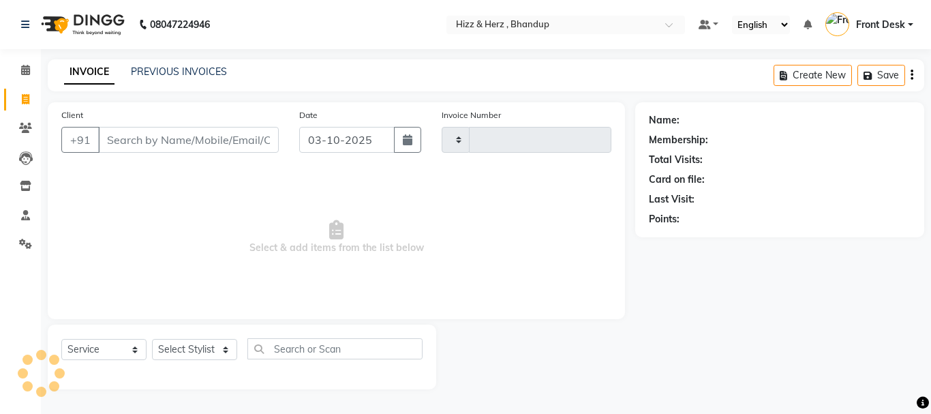
type input "9103"
select select "629"
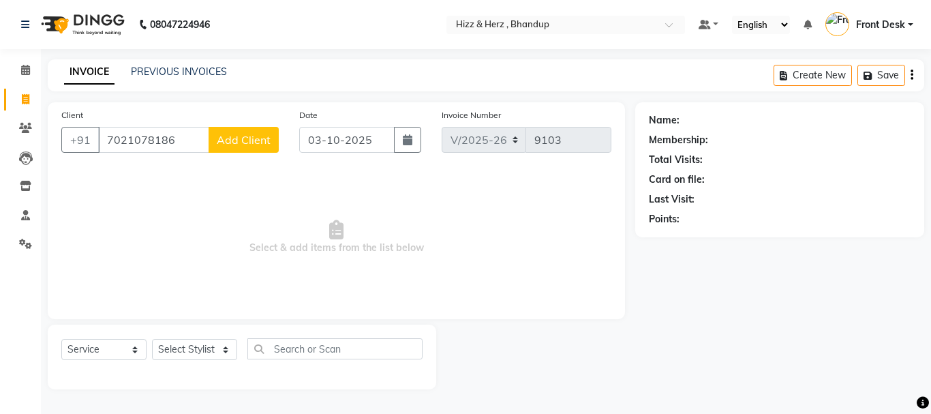
type input "7021078186"
click at [254, 148] on button "Add Client" at bounding box center [244, 140] width 70 height 26
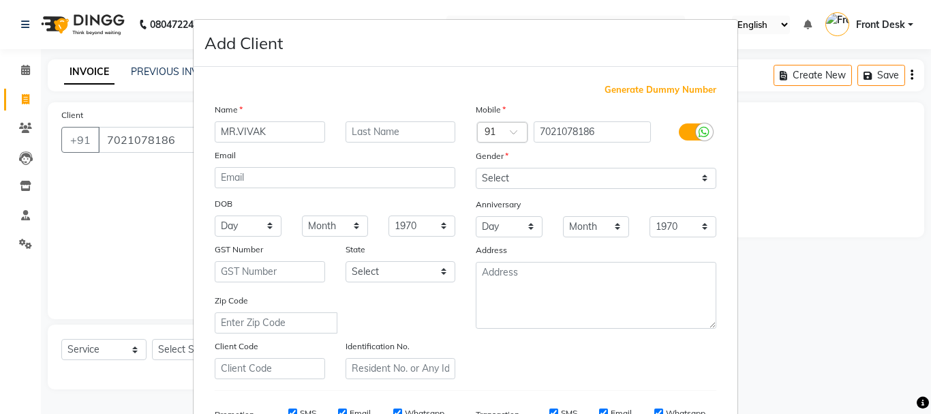
type input "MR.VIVAK"
click at [365, 125] on input "text" at bounding box center [401, 131] width 110 height 21
type input "JHOVALKAR"
click at [515, 181] on select "Select [DEMOGRAPHIC_DATA] [DEMOGRAPHIC_DATA] Other Prefer Not To Say" at bounding box center [596, 178] width 241 height 21
select select "[DEMOGRAPHIC_DATA]"
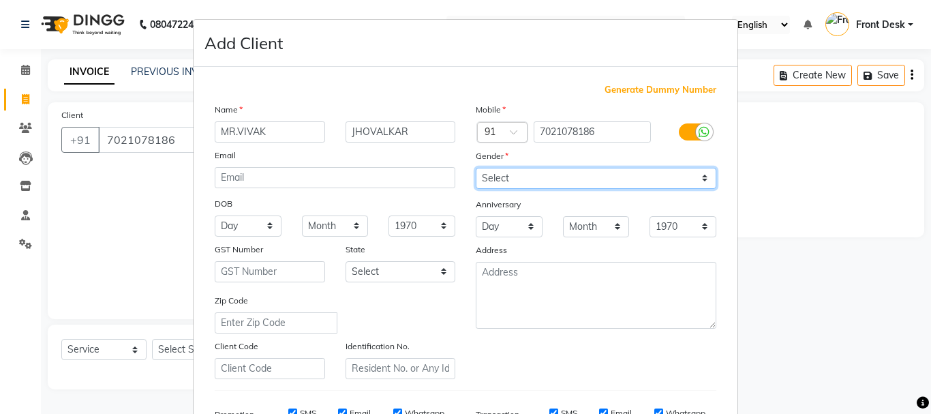
click at [476, 168] on select "Select [DEMOGRAPHIC_DATA] [DEMOGRAPHIC_DATA] Other Prefer Not To Say" at bounding box center [596, 178] width 241 height 21
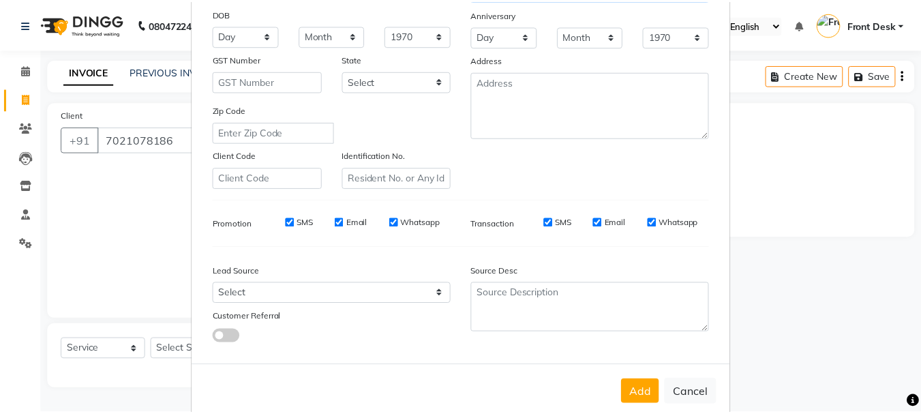
scroll to position [215, 0]
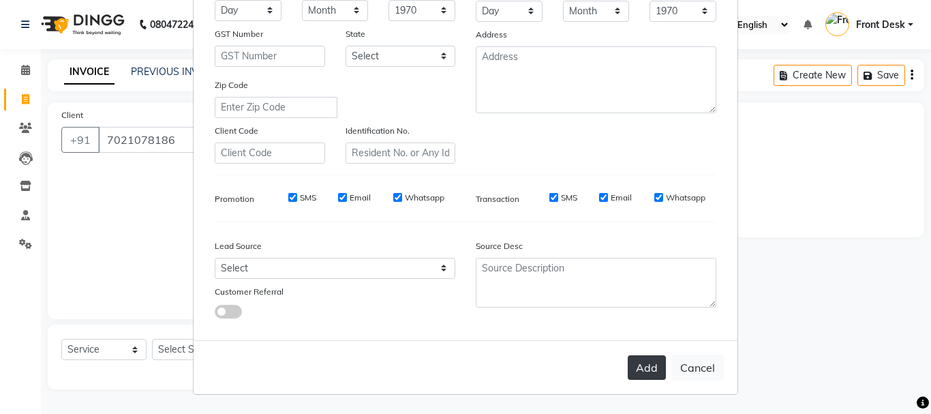
click at [645, 369] on button "Add" at bounding box center [647, 367] width 38 height 25
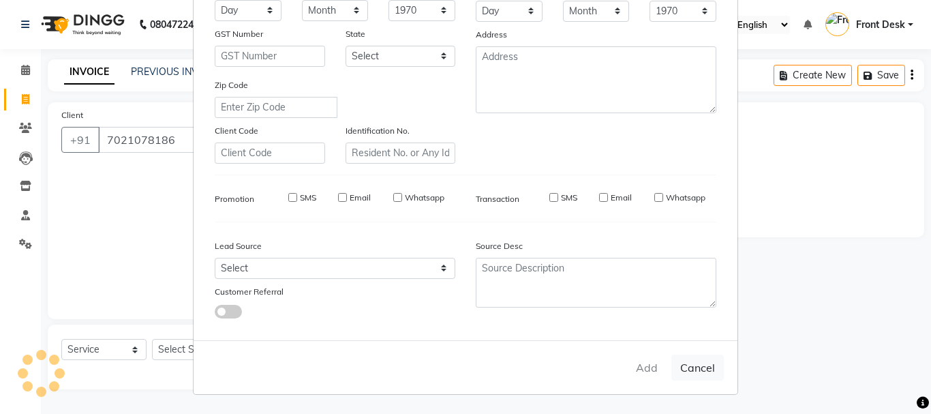
select select
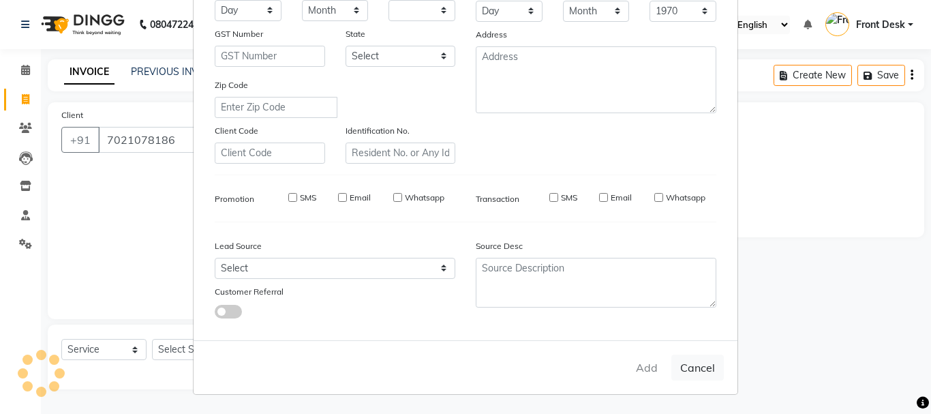
select select
checkbox input "false"
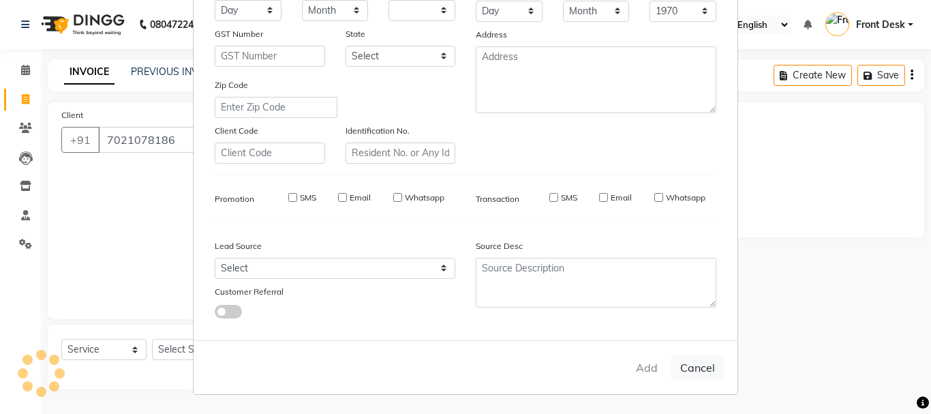
checkbox input "false"
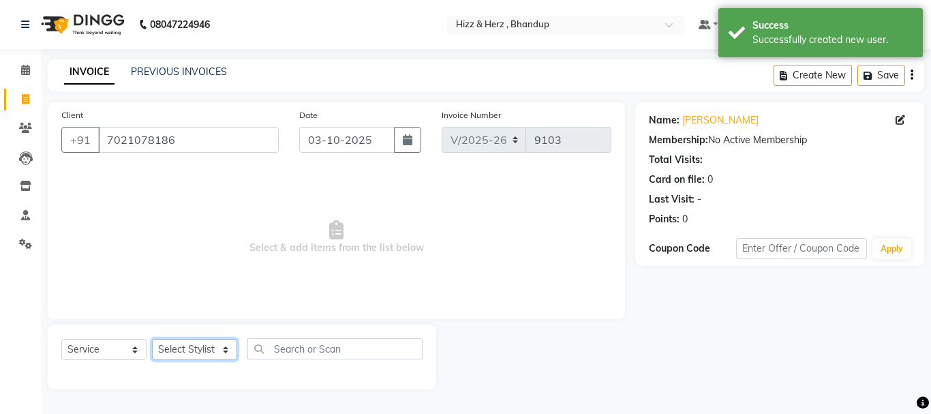
drag, startPoint x: 199, startPoint y: 350, endPoint x: 202, endPoint y: 339, distance: 10.6
click at [199, 350] on select "Select Stylist Front Desk [PERSON_NAME] HIZZ & HERZ 2 [PERSON_NAME] [PERSON_NAM…" at bounding box center [194, 349] width 85 height 21
select select "26430"
click at [152, 339] on select "Select Stylist Front Desk [PERSON_NAME] HIZZ & HERZ 2 [PERSON_NAME] [PERSON_NAM…" at bounding box center [194, 349] width 85 height 21
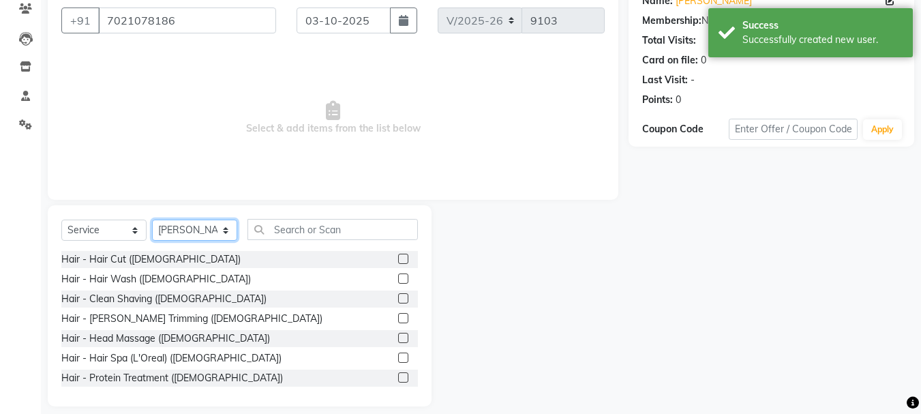
scroll to position [132, 0]
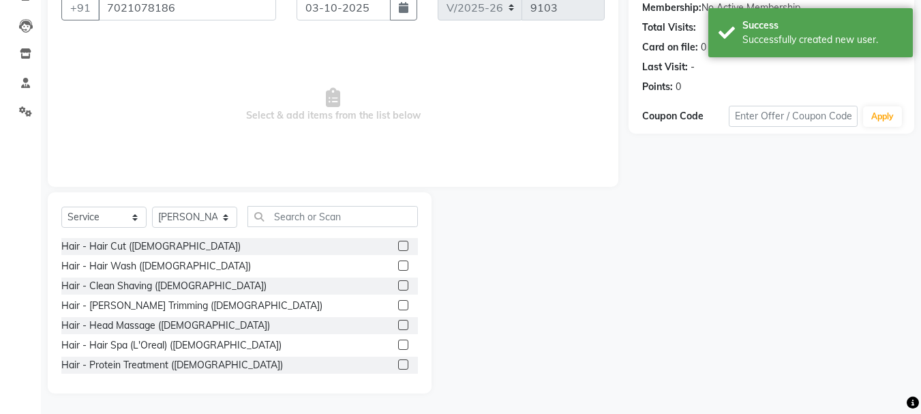
click at [398, 248] on label at bounding box center [403, 246] width 10 height 10
click at [398, 248] on input "checkbox" at bounding box center [402, 246] width 9 height 9
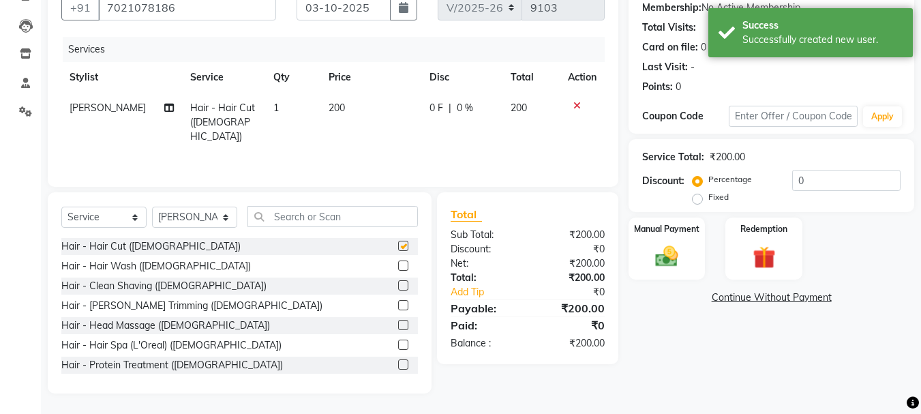
checkbox input "false"
click at [398, 283] on label at bounding box center [403, 285] width 10 height 10
click at [398, 283] on input "checkbox" at bounding box center [402, 285] width 9 height 9
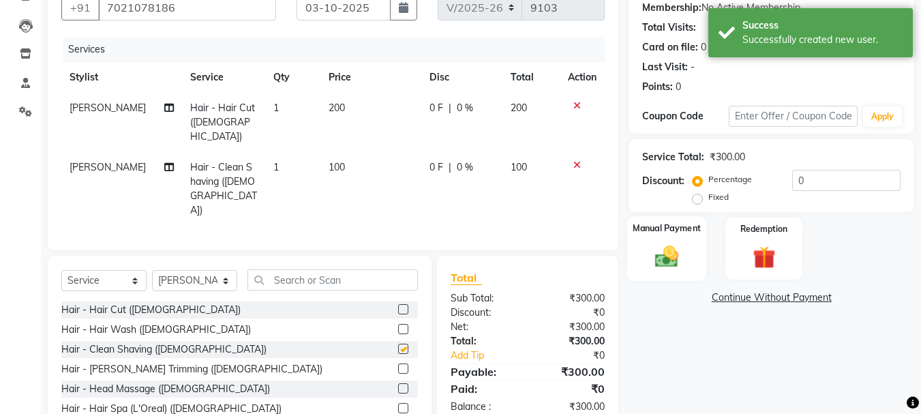
checkbox input "false"
click at [669, 260] on img at bounding box center [666, 256] width 38 height 27
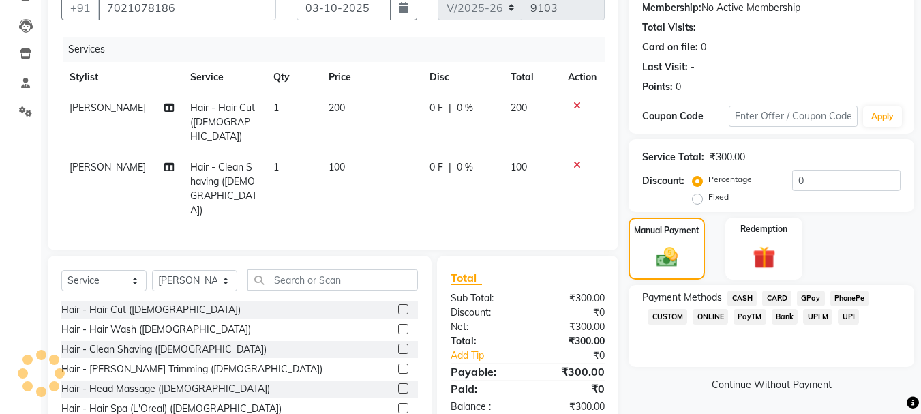
click at [804, 296] on span "GPay" at bounding box center [811, 298] width 28 height 16
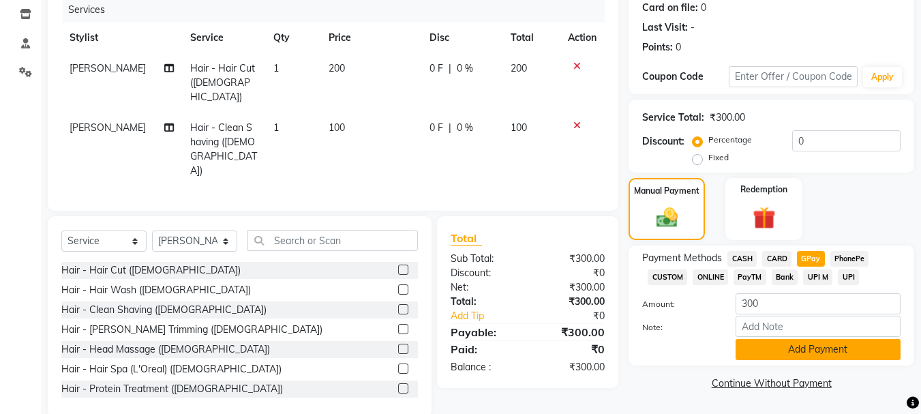
click at [818, 346] on button "Add Payment" at bounding box center [817, 349] width 165 height 21
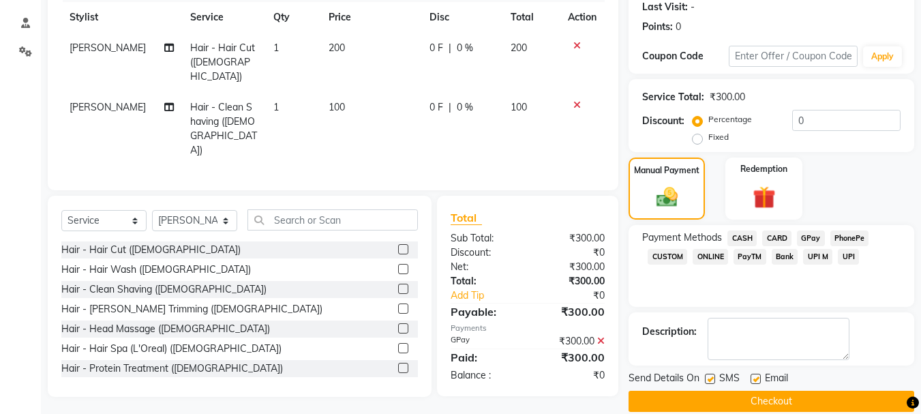
scroll to position [211, 0]
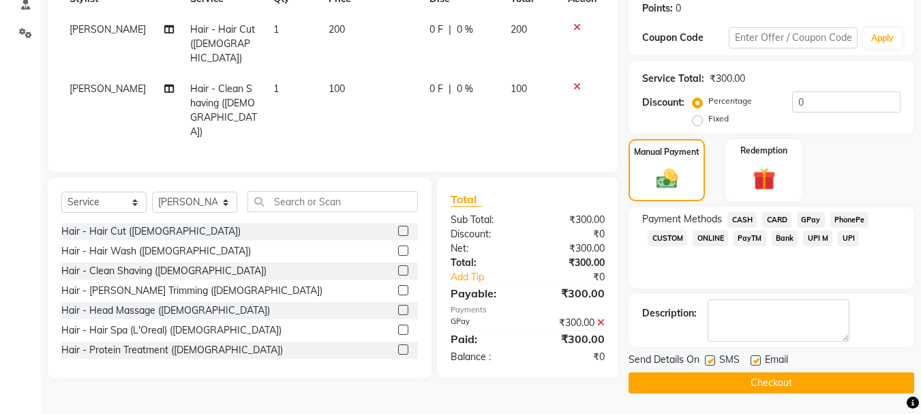
click at [827, 383] on button "Checkout" at bounding box center [771, 382] width 286 height 21
